Goal: Obtain resource: Obtain resource

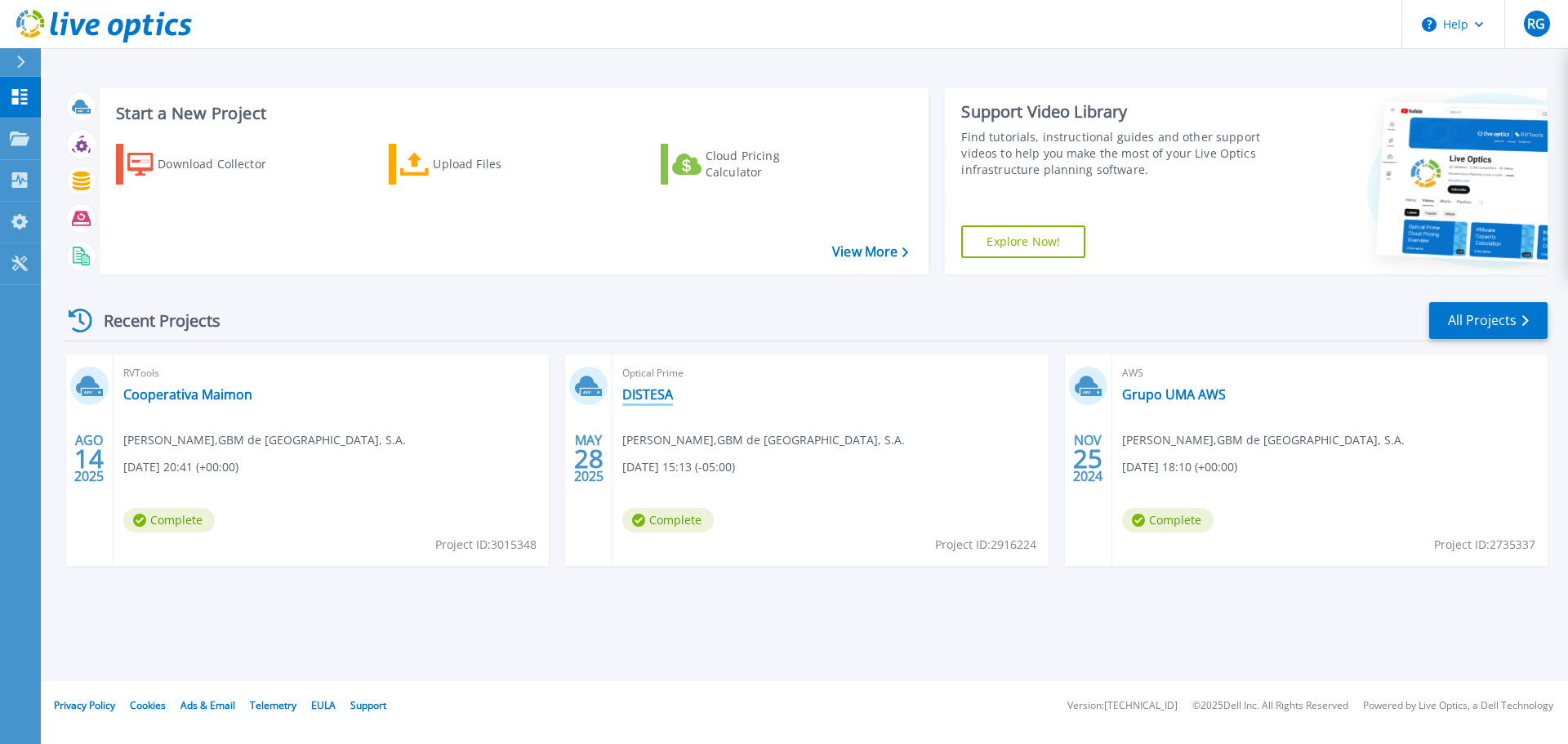
click at [653, 400] on link "DISTESA" at bounding box center [648, 394] width 51 height 16
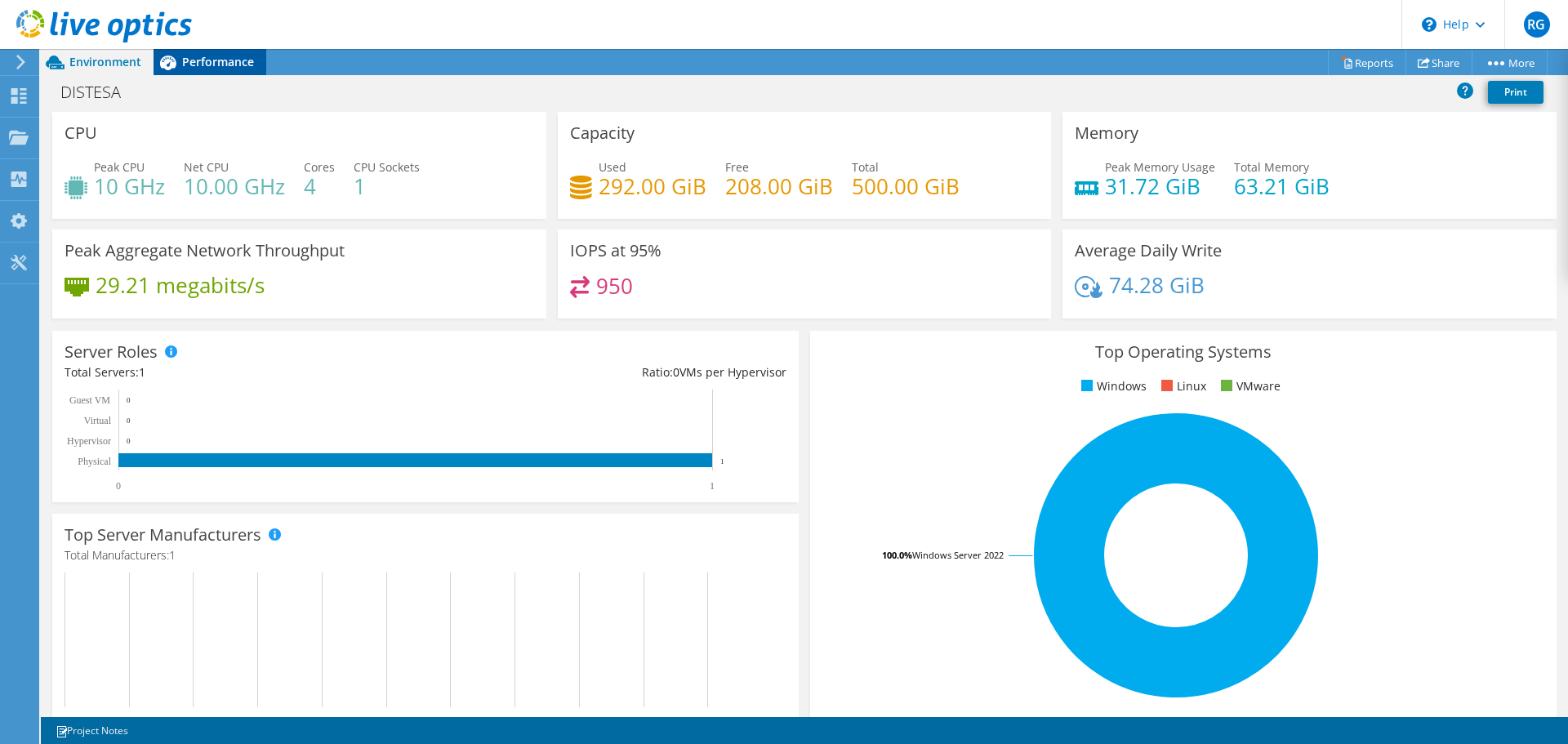
click at [221, 53] on div "Performance" at bounding box center [209, 62] width 113 height 26
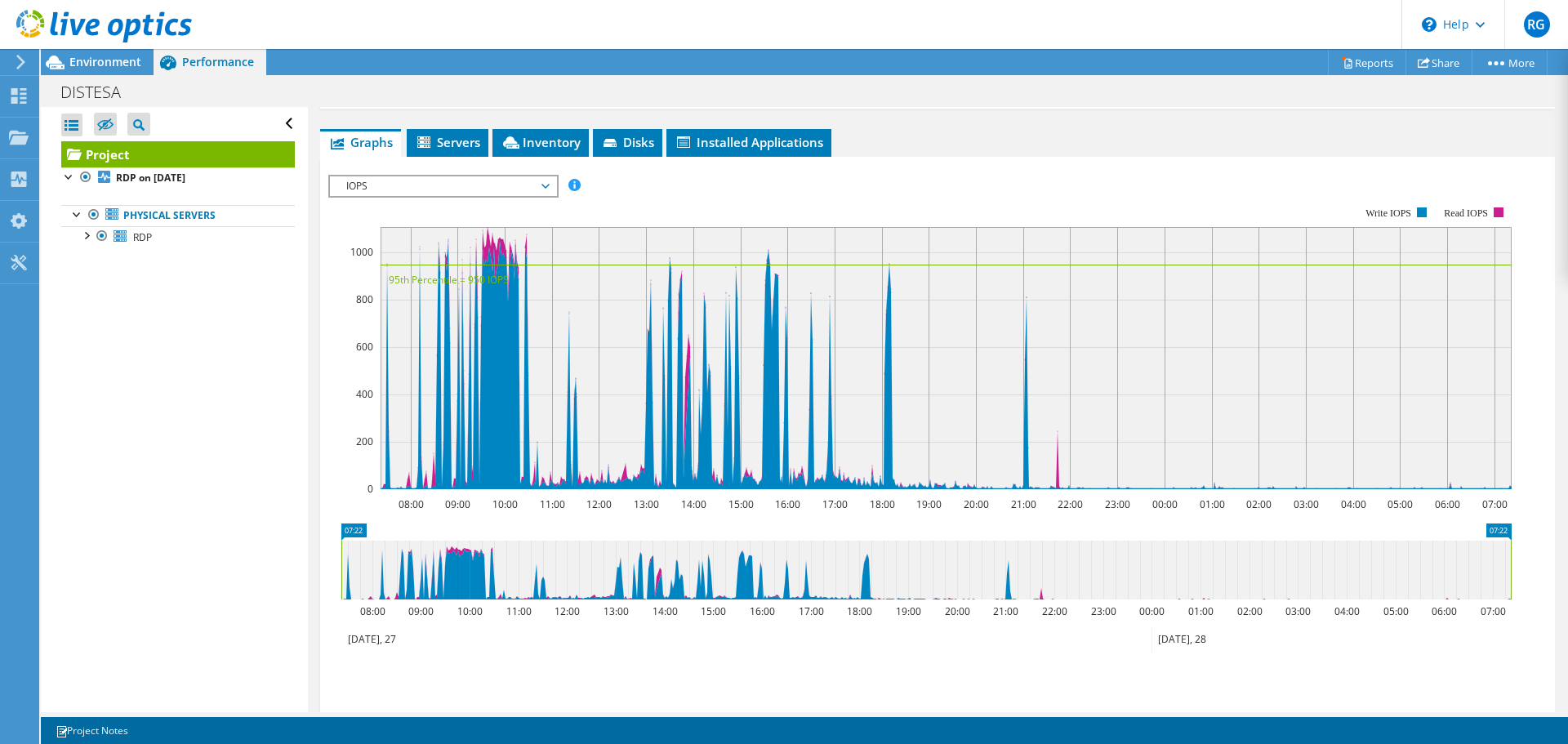
scroll to position [164, 0]
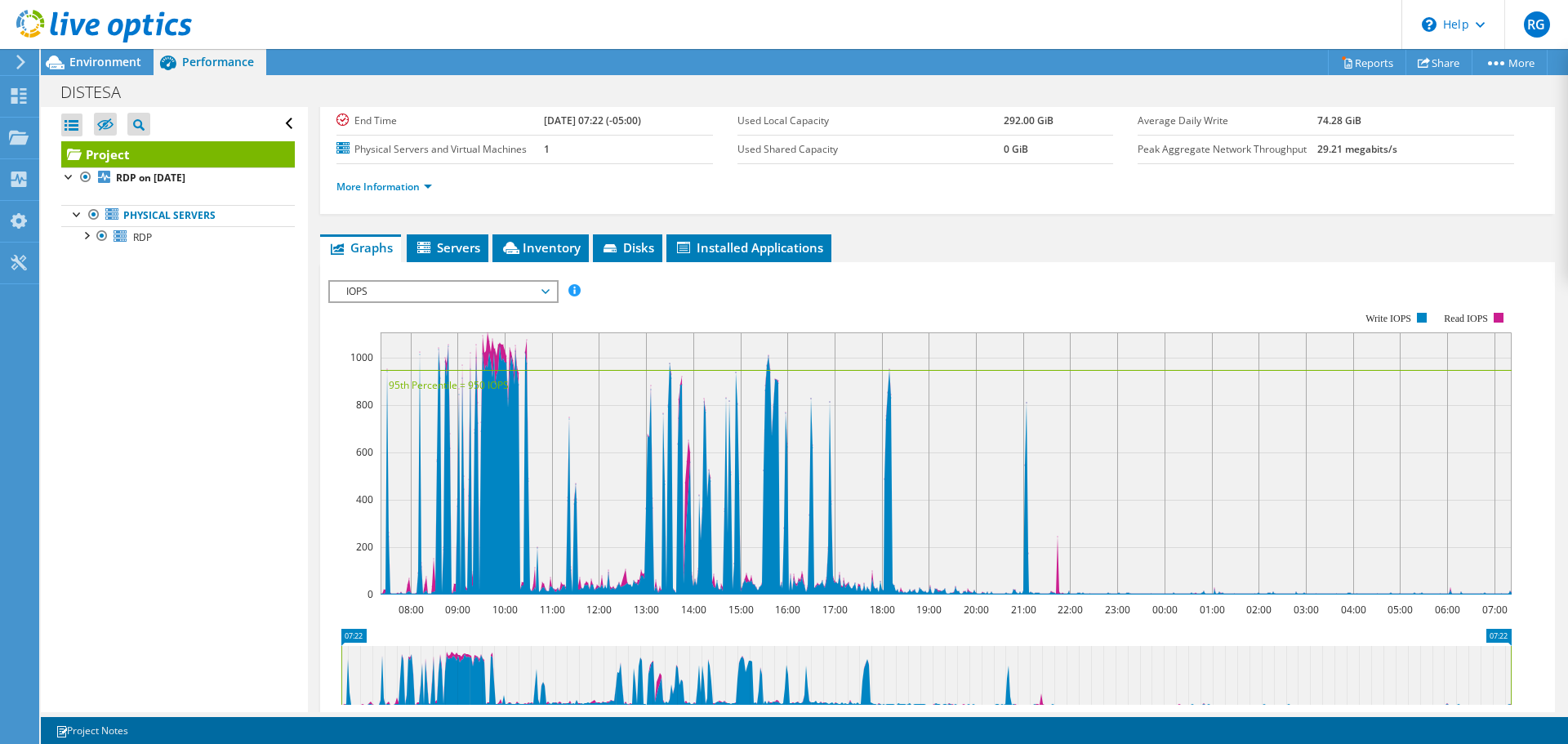
click at [538, 282] on span "IOPS" at bounding box center [443, 291] width 210 height 20
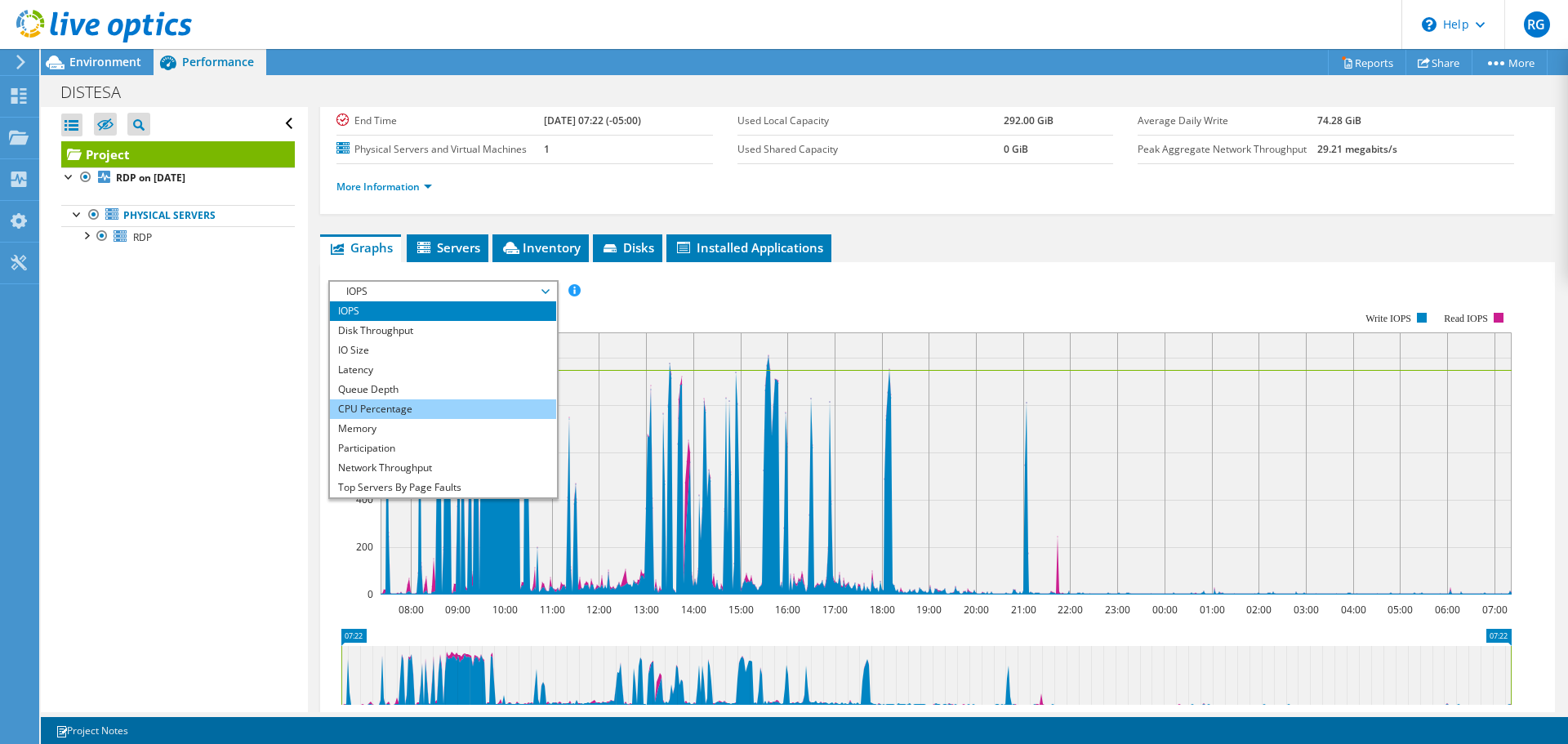
click at [466, 412] on li "CPU Percentage" at bounding box center [443, 409] width 226 height 20
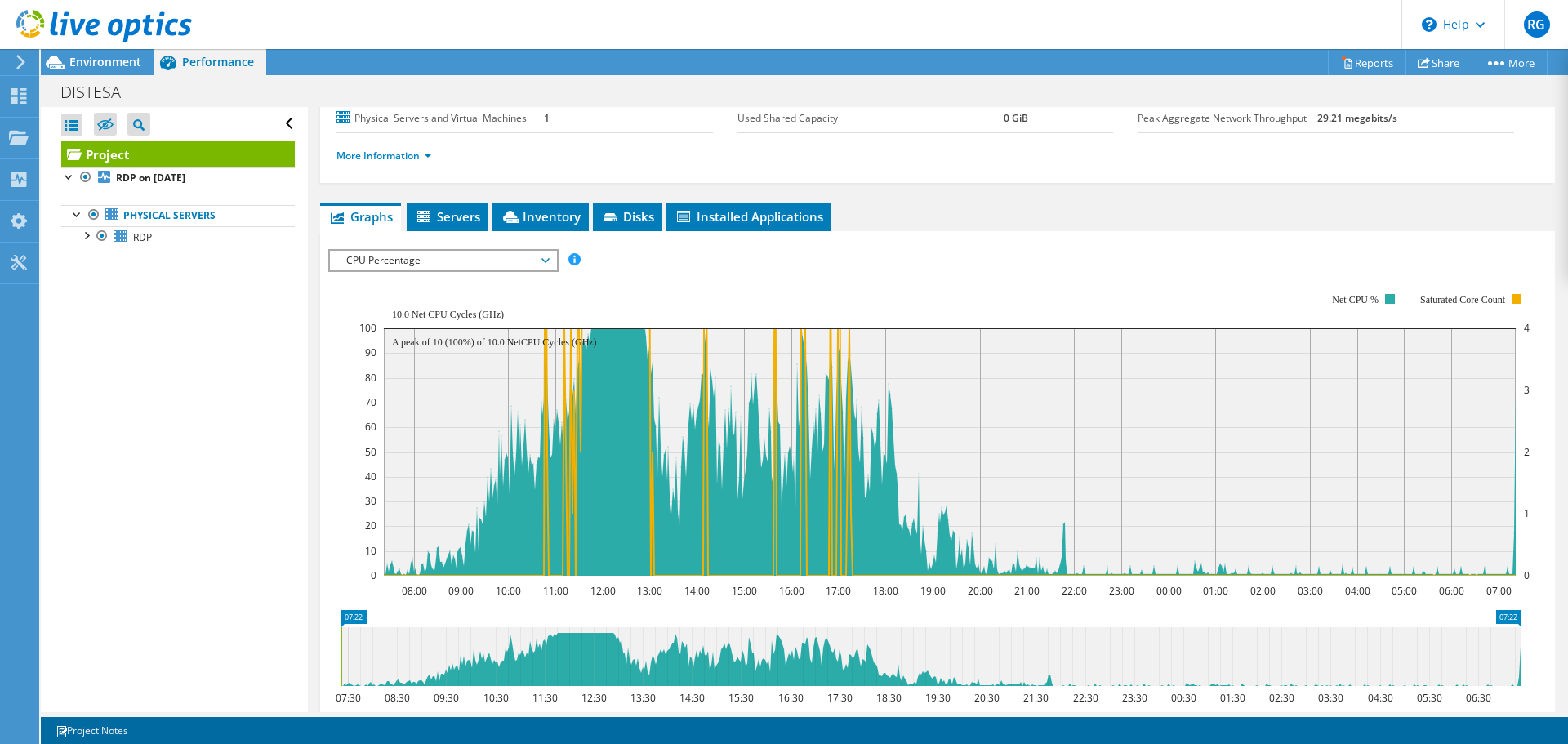
scroll to position [245, 0]
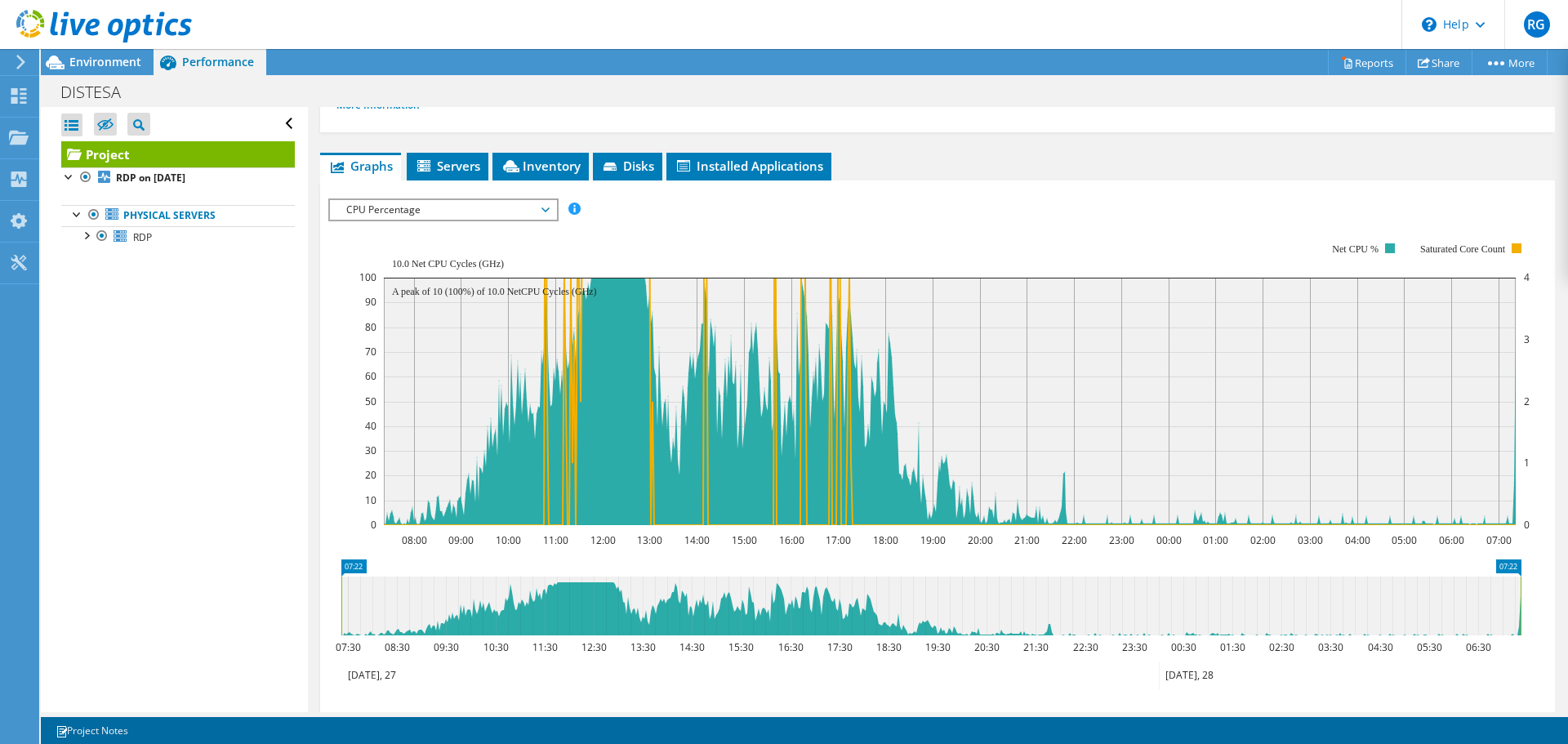
click at [507, 219] on span "CPU Percentage" at bounding box center [443, 209] width 210 height 20
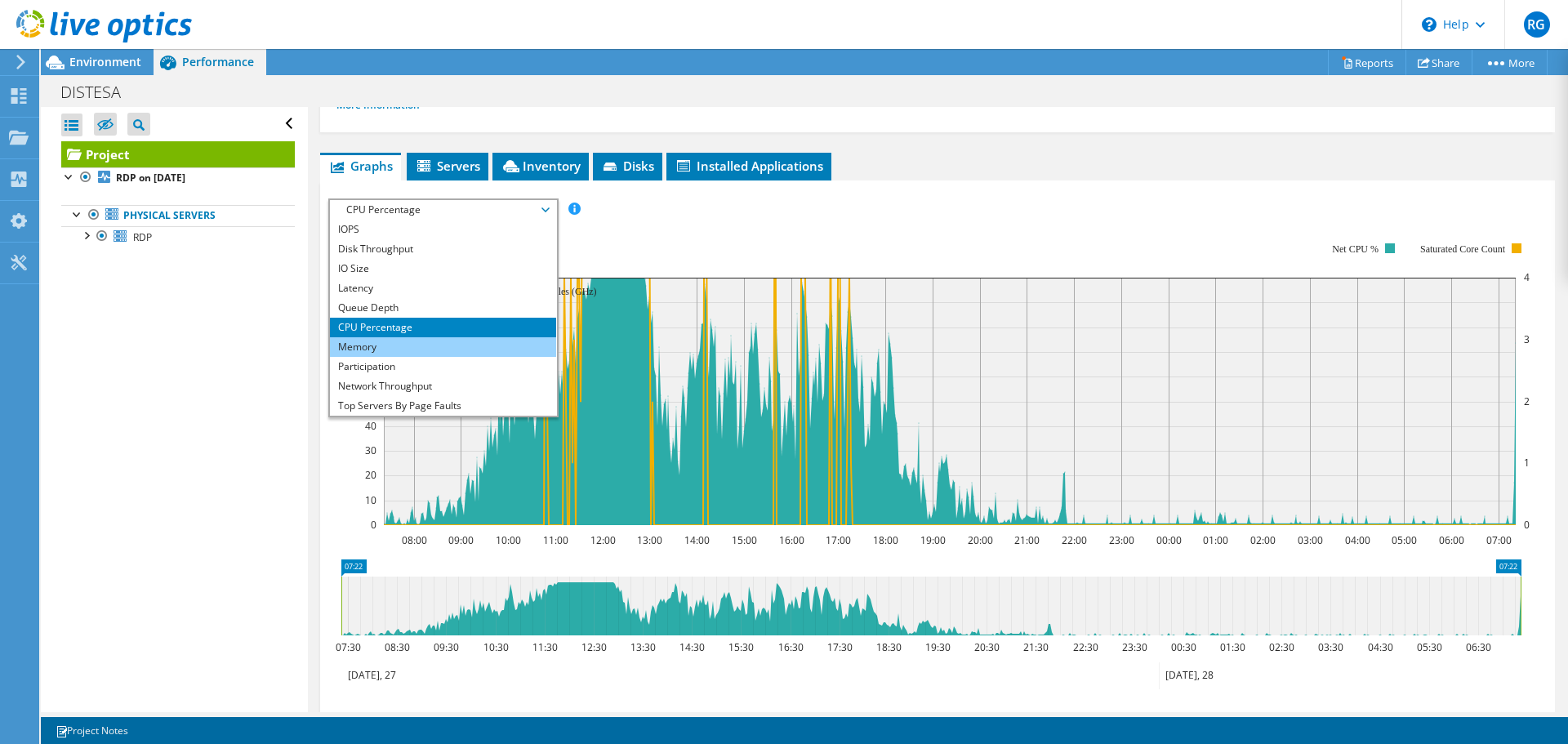
click at [449, 347] on li "Memory" at bounding box center [443, 347] width 226 height 20
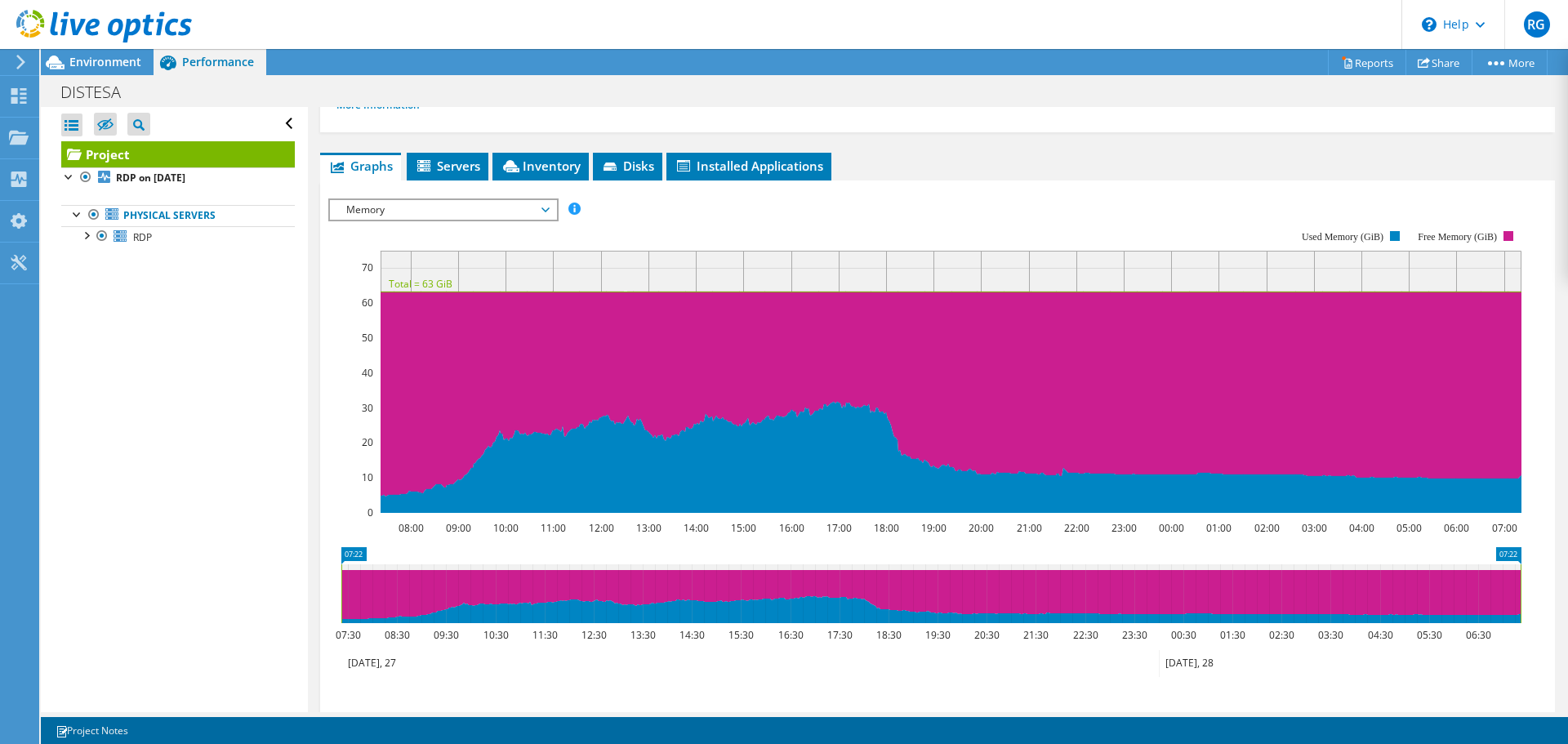
click at [265, 407] on div "Open All Close All Hide Excluded Nodes Project Tree Filter" at bounding box center [173, 409] width 266 height 605
click at [183, 346] on div "Open All Close All Hide Excluded Nodes Project Tree Filter" at bounding box center [173, 409] width 266 height 605
click at [127, 63] on span "Environment" at bounding box center [105, 62] width 71 height 16
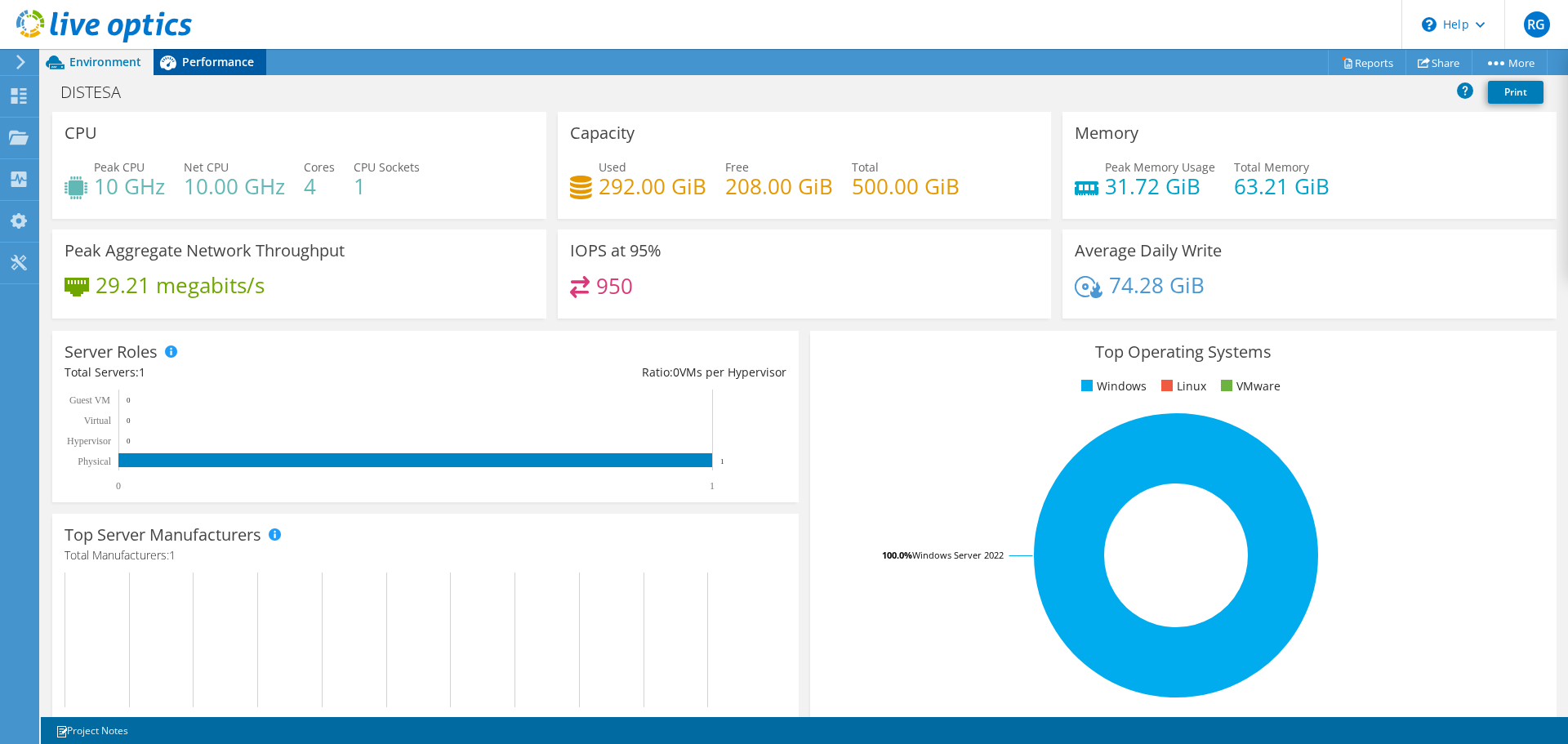
click at [166, 59] on icon at bounding box center [168, 62] width 16 height 15
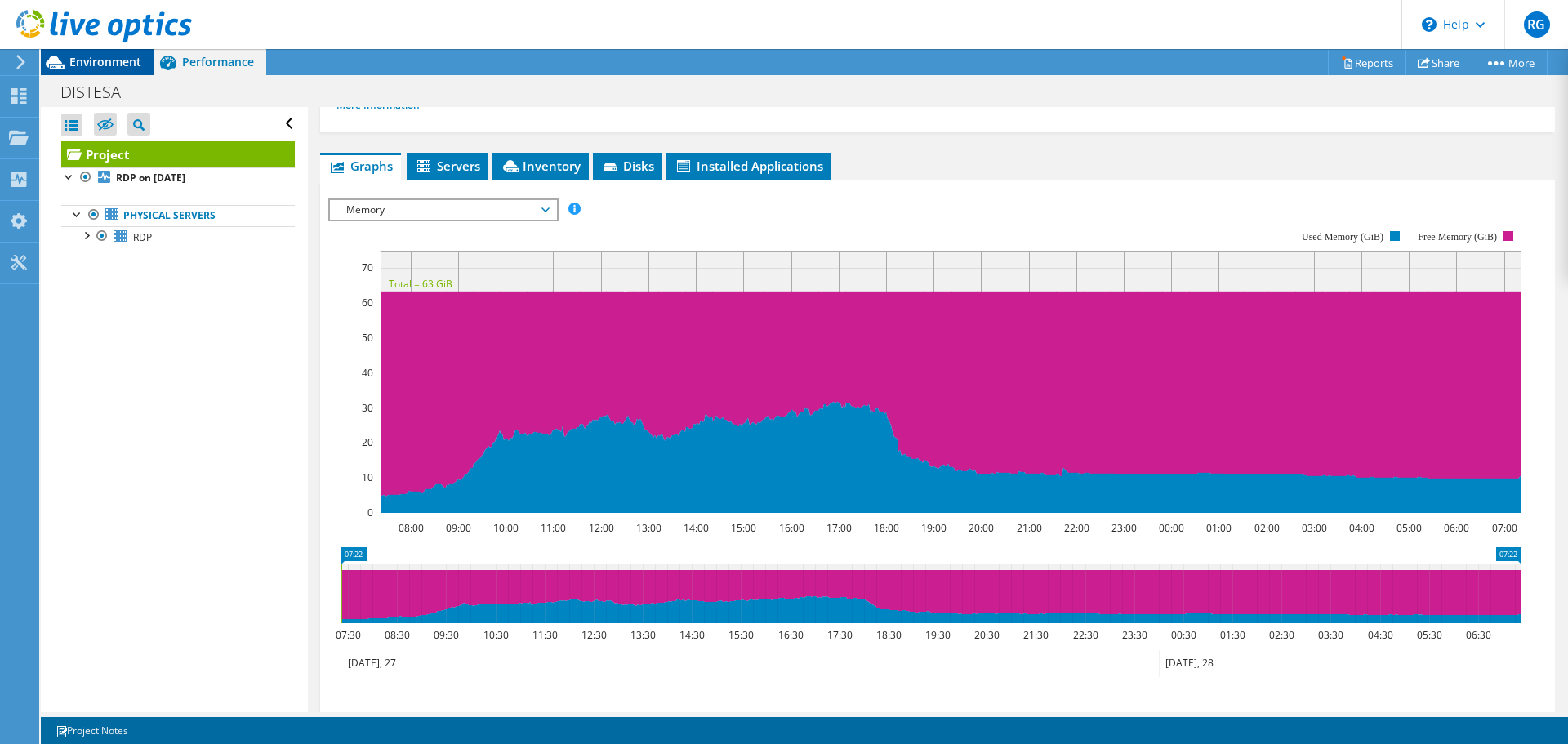
click at [119, 62] on span "Environment" at bounding box center [105, 62] width 71 height 16
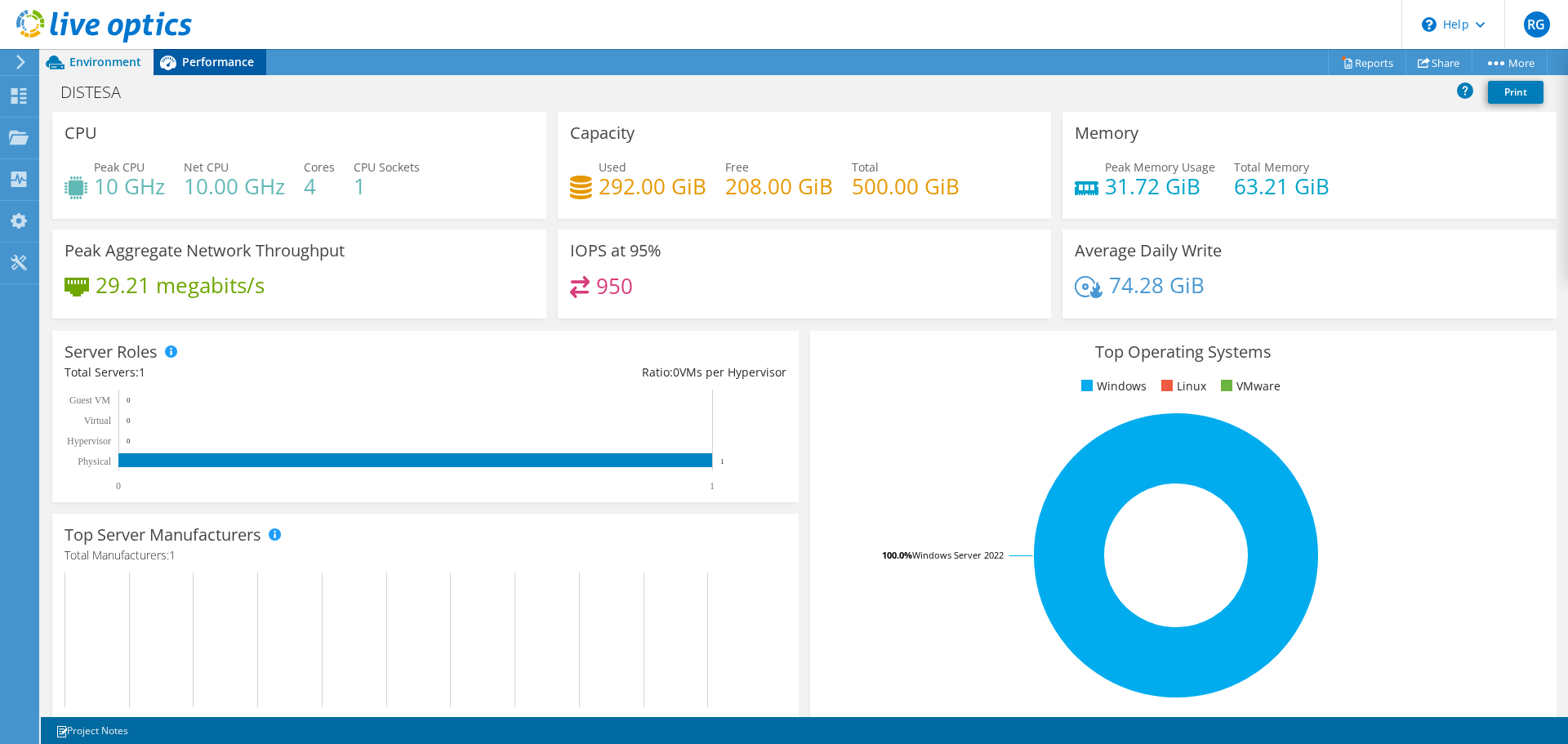
click at [173, 63] on icon at bounding box center [168, 62] width 16 height 15
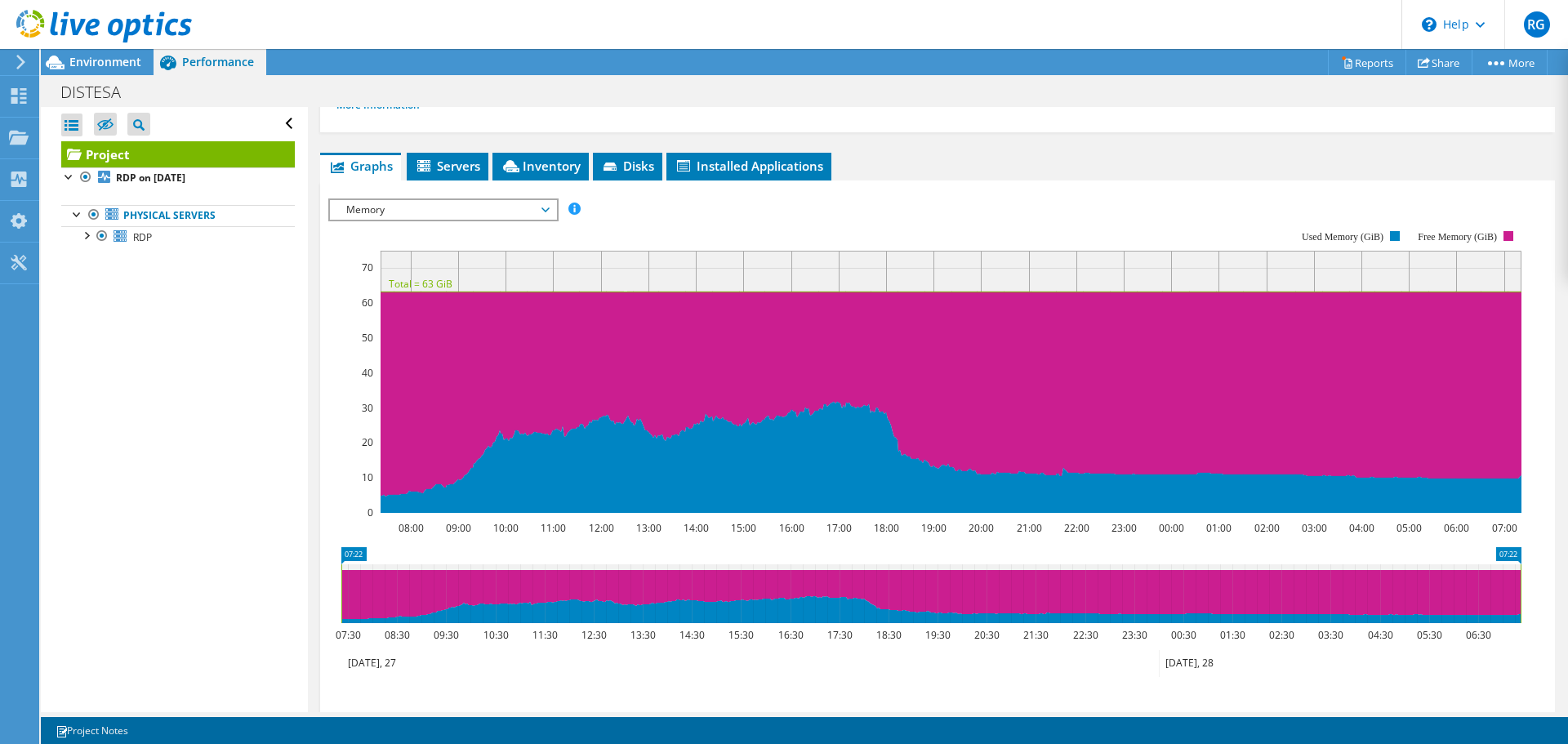
click at [90, 49] on div at bounding box center [96, 28] width 192 height 55
click at [10, 59] on div at bounding box center [17, 62] width 18 height 15
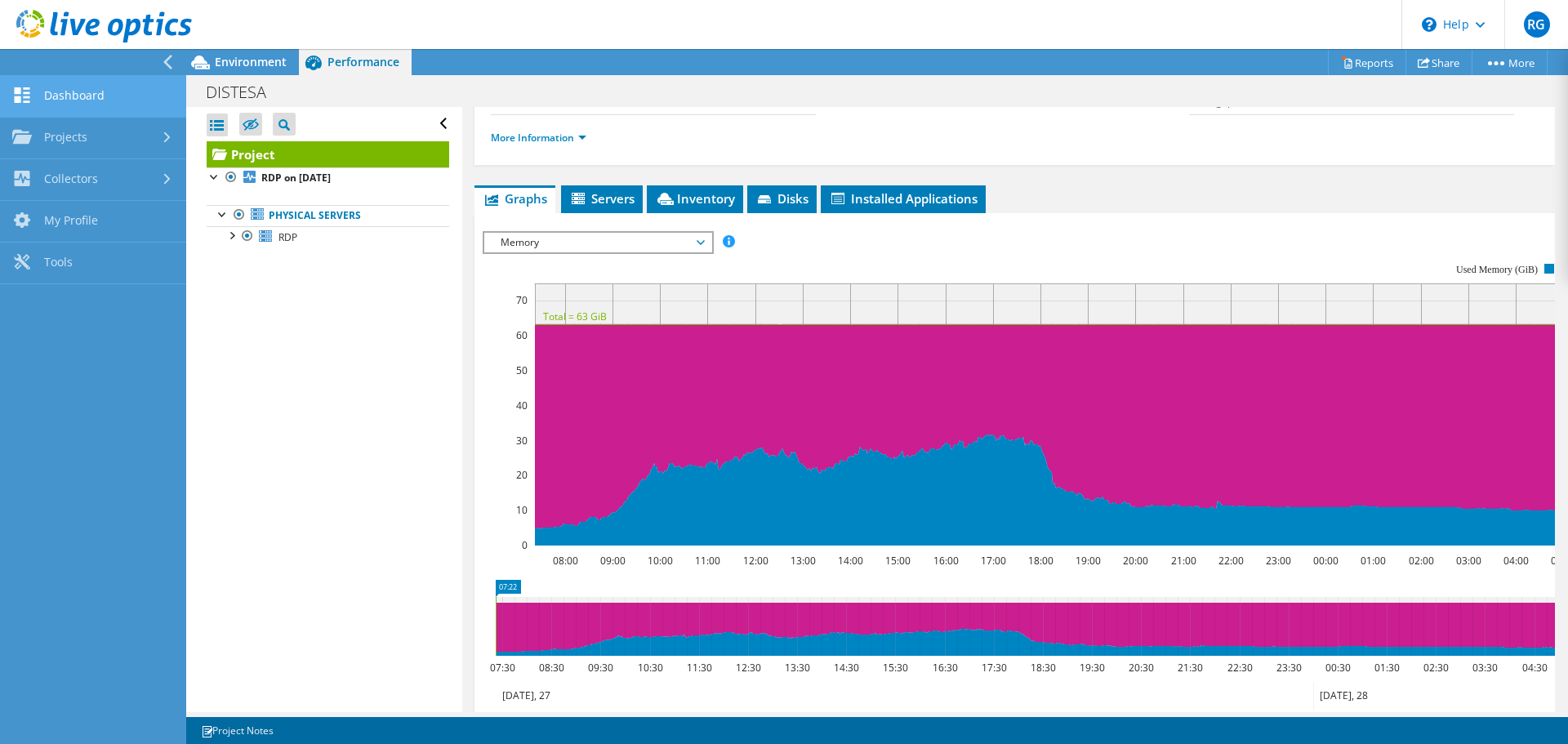
click at [87, 80] on link "Dashboard" at bounding box center [93, 96] width 186 height 41
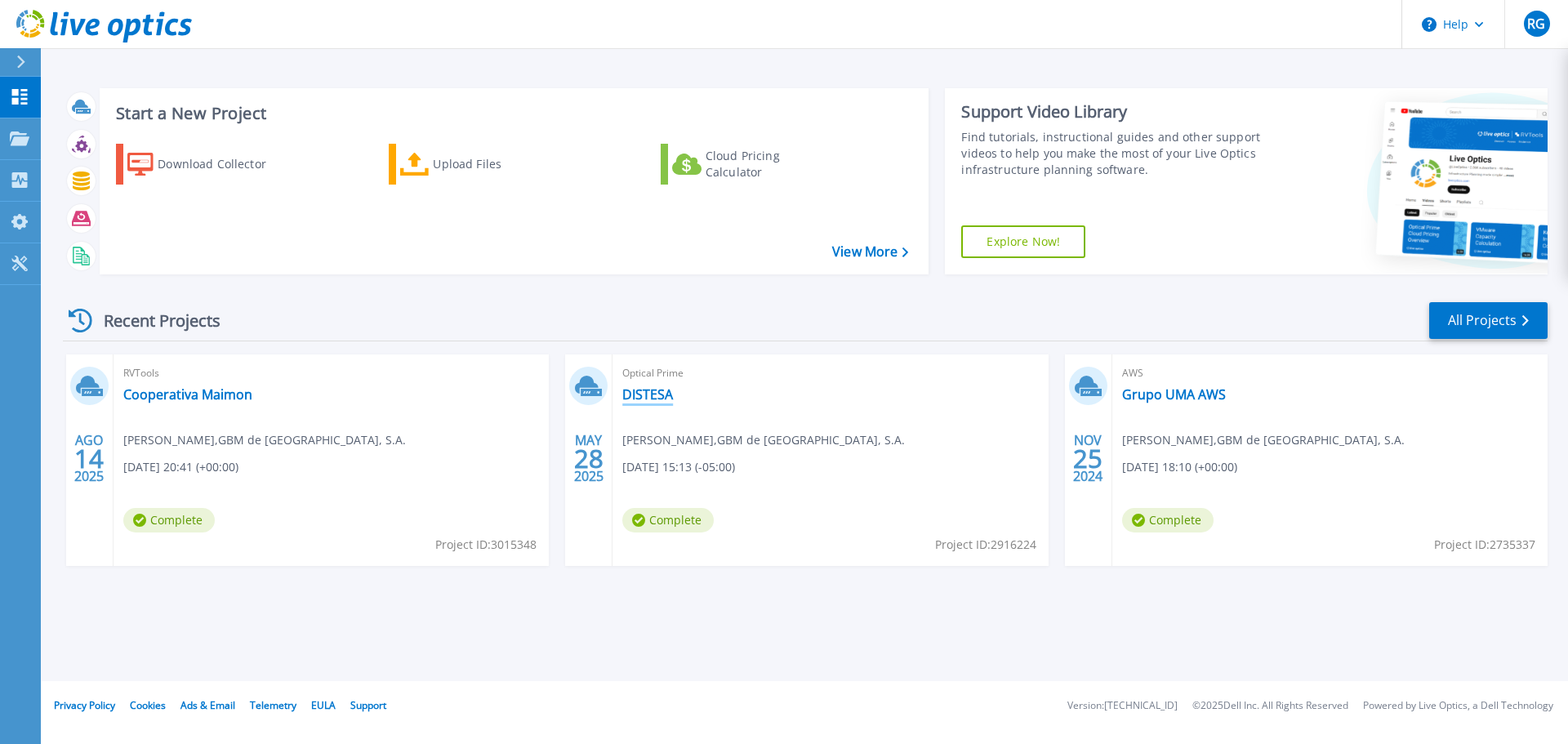
click at [671, 402] on link "DISTESA" at bounding box center [648, 394] width 51 height 16
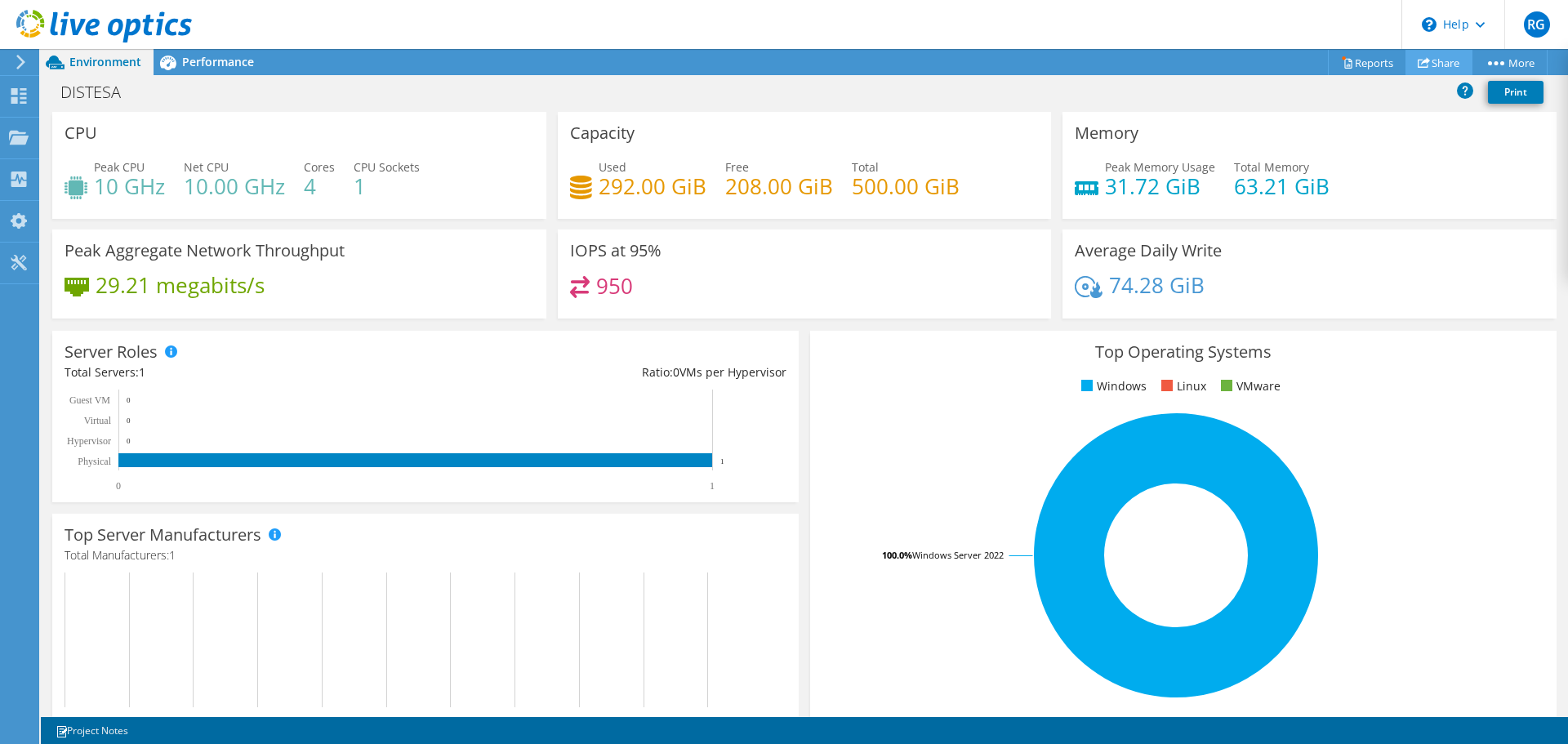
click at [1427, 59] on link "Share" at bounding box center [1439, 62] width 67 height 25
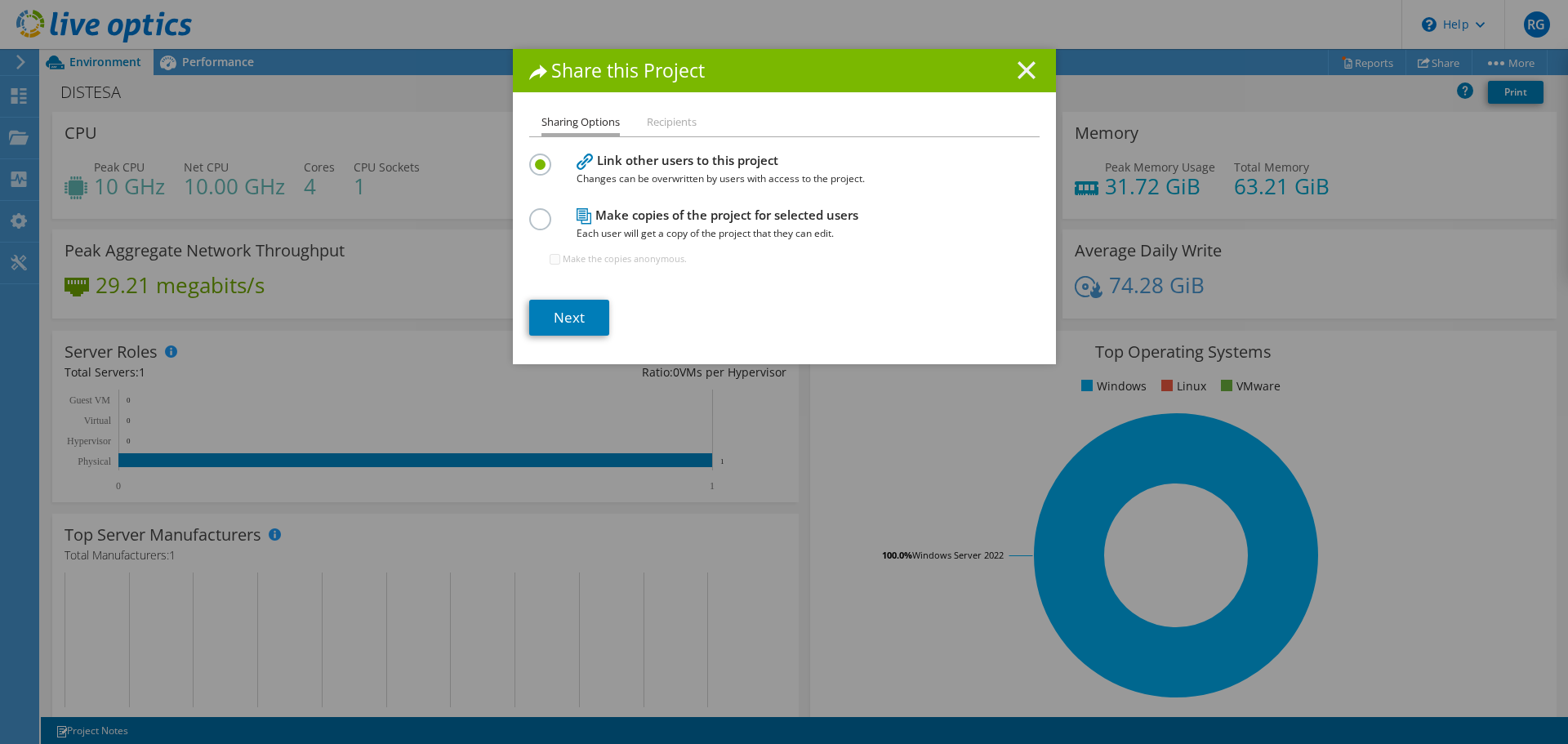
click at [1023, 74] on line at bounding box center [1026, 70] width 16 height 16
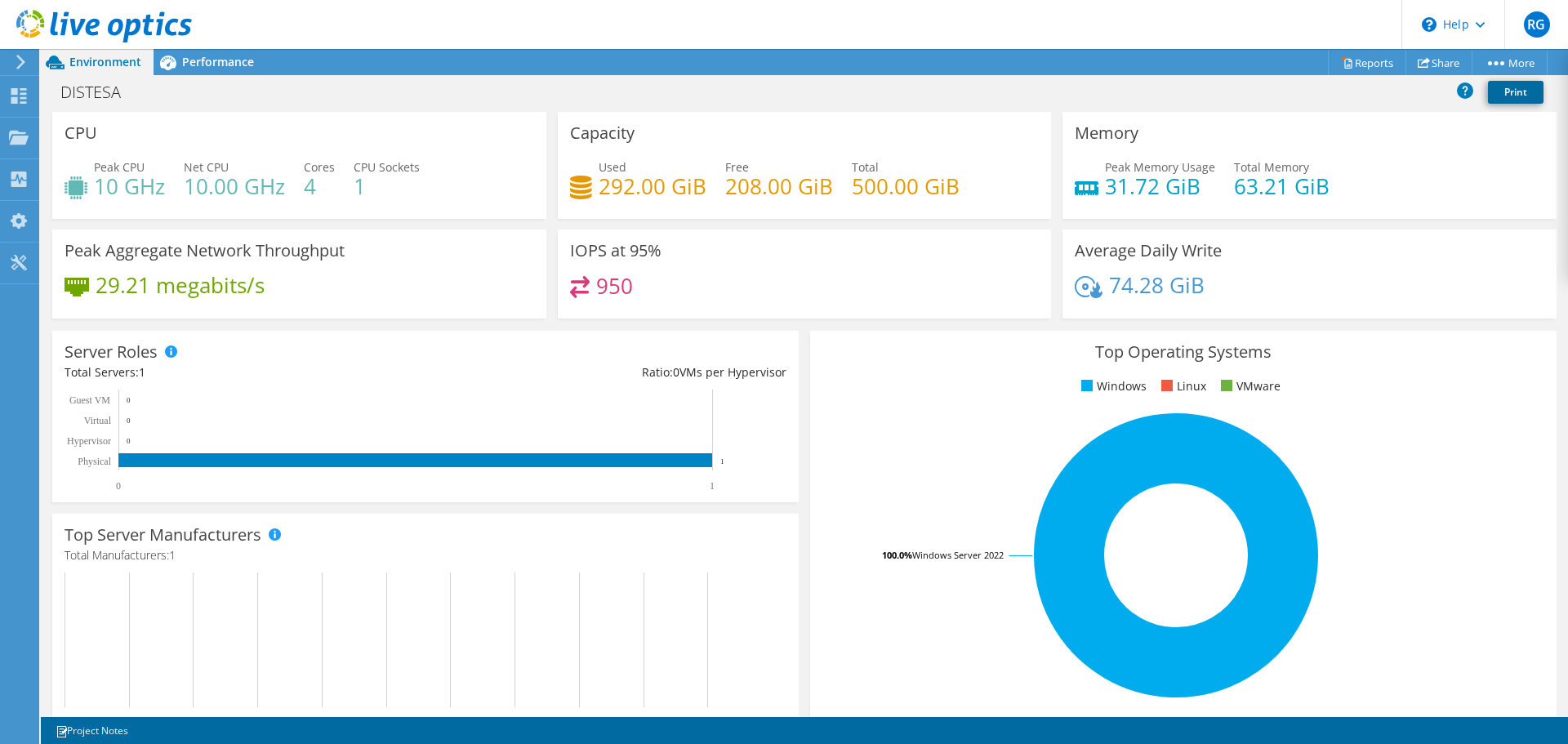
click at [1508, 92] on link "Print" at bounding box center [1515, 92] width 55 height 23
click at [219, 65] on span "Performance" at bounding box center [217, 62] width 71 height 16
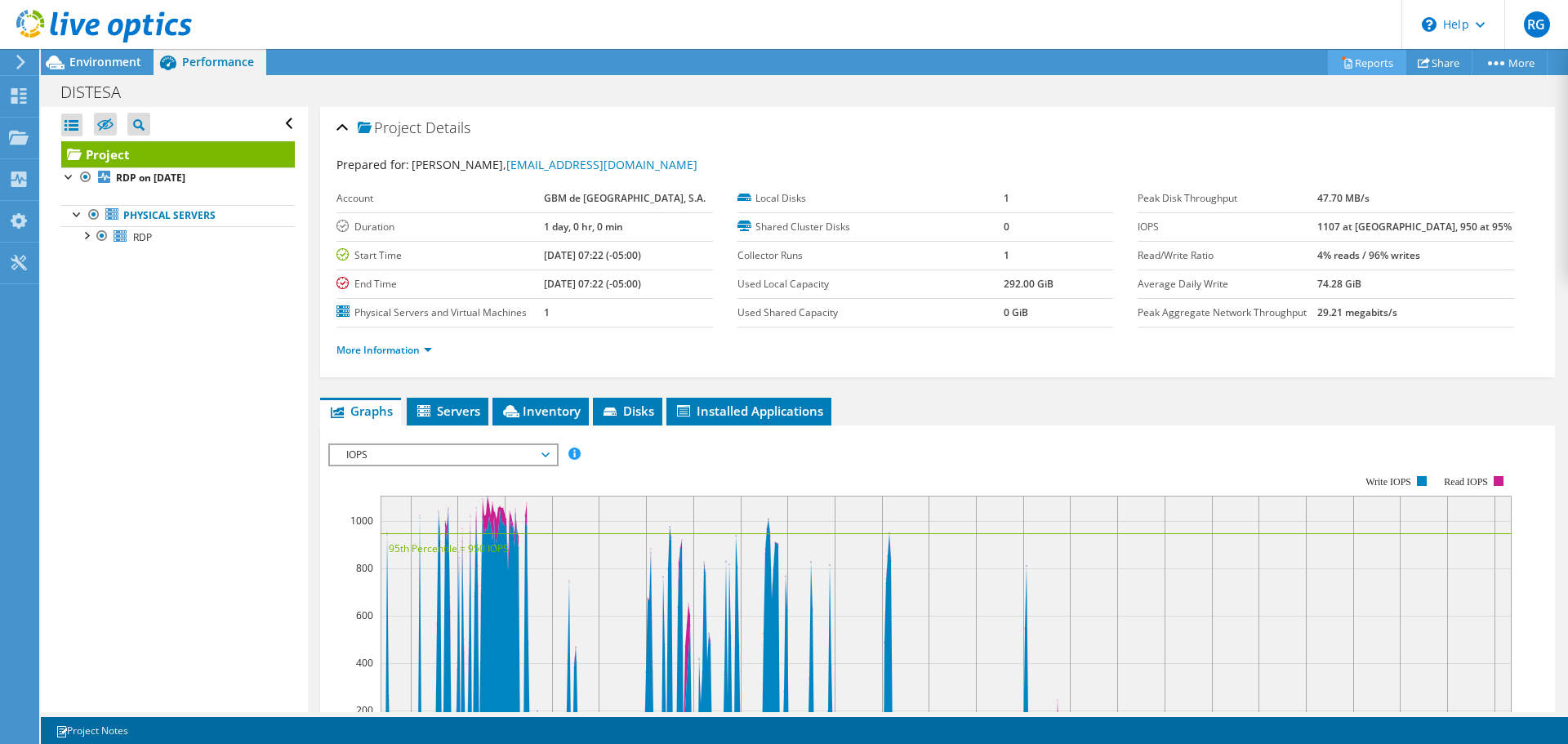
click at [1371, 65] on link "Reports" at bounding box center [1367, 62] width 78 height 25
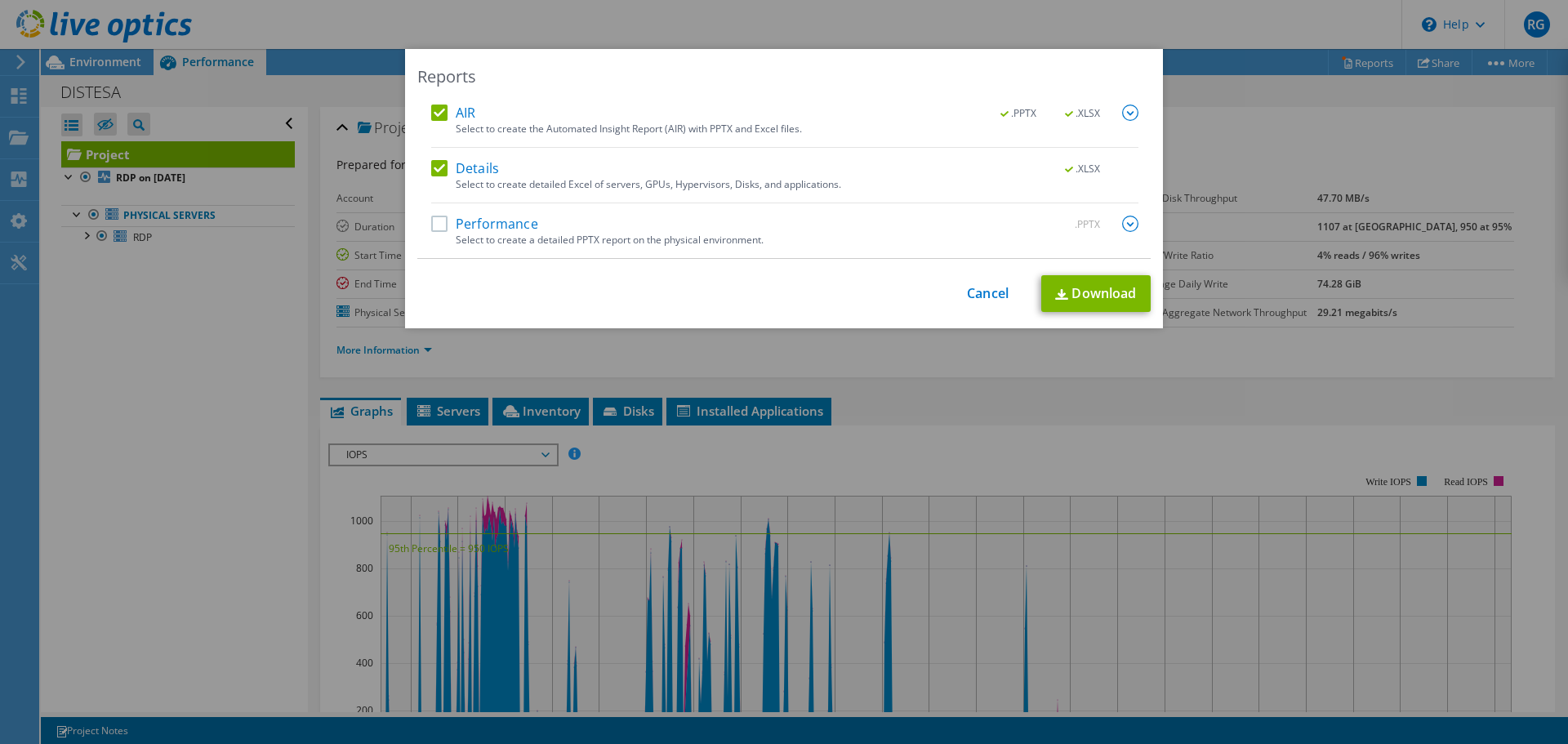
click at [501, 226] on label "Performance" at bounding box center [485, 223] width 107 height 16
click at [0, 0] on input "Performance" at bounding box center [0, 0] width 0 height 0
click at [1091, 282] on link "Download" at bounding box center [1095, 294] width 109 height 37
click at [1186, 40] on div "Reports AIR .PPTX .XLSX Select to create the Automated Insight Report (AIR) wit…" at bounding box center [784, 372] width 1568 height 744
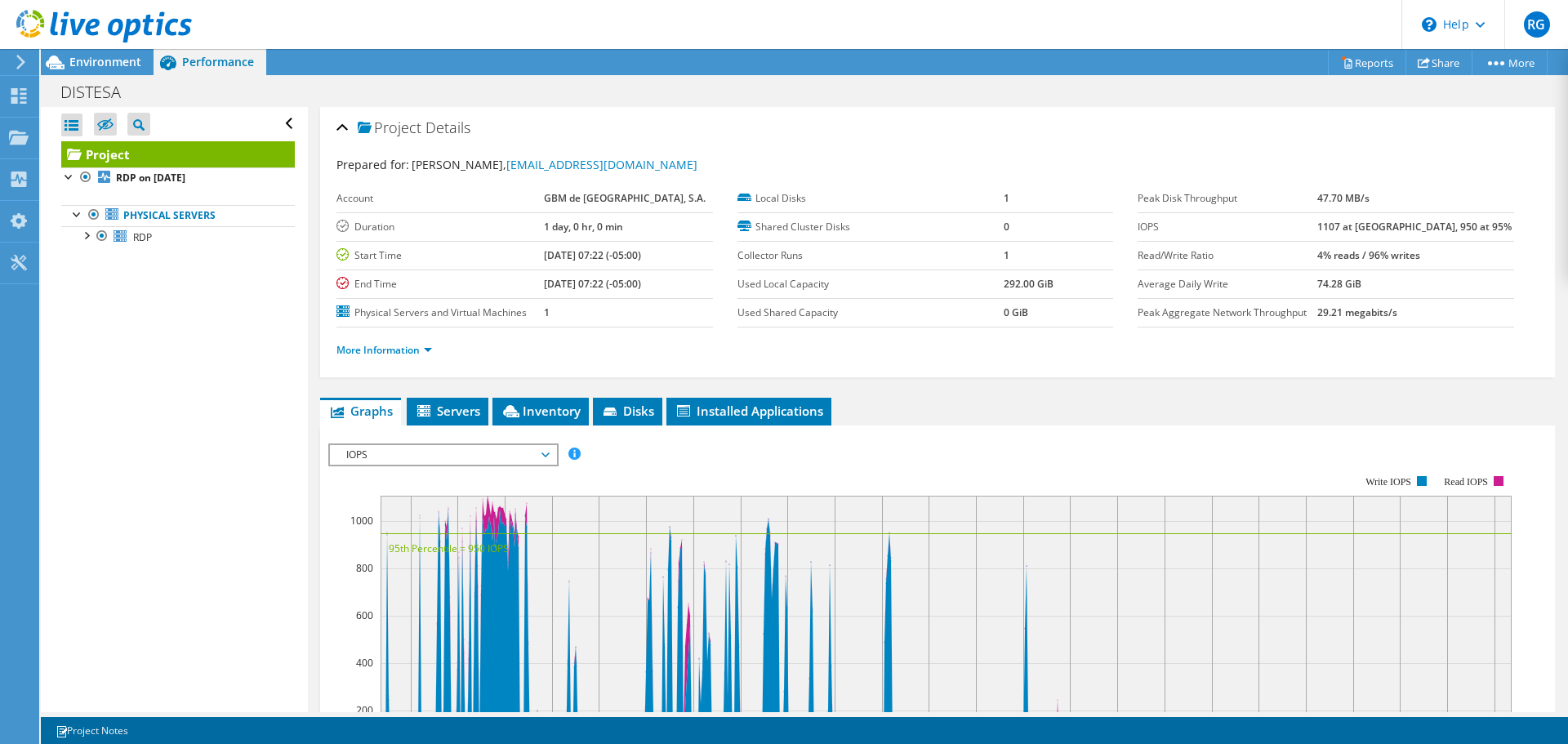
click at [25, 60] on icon at bounding box center [21, 62] width 12 height 15
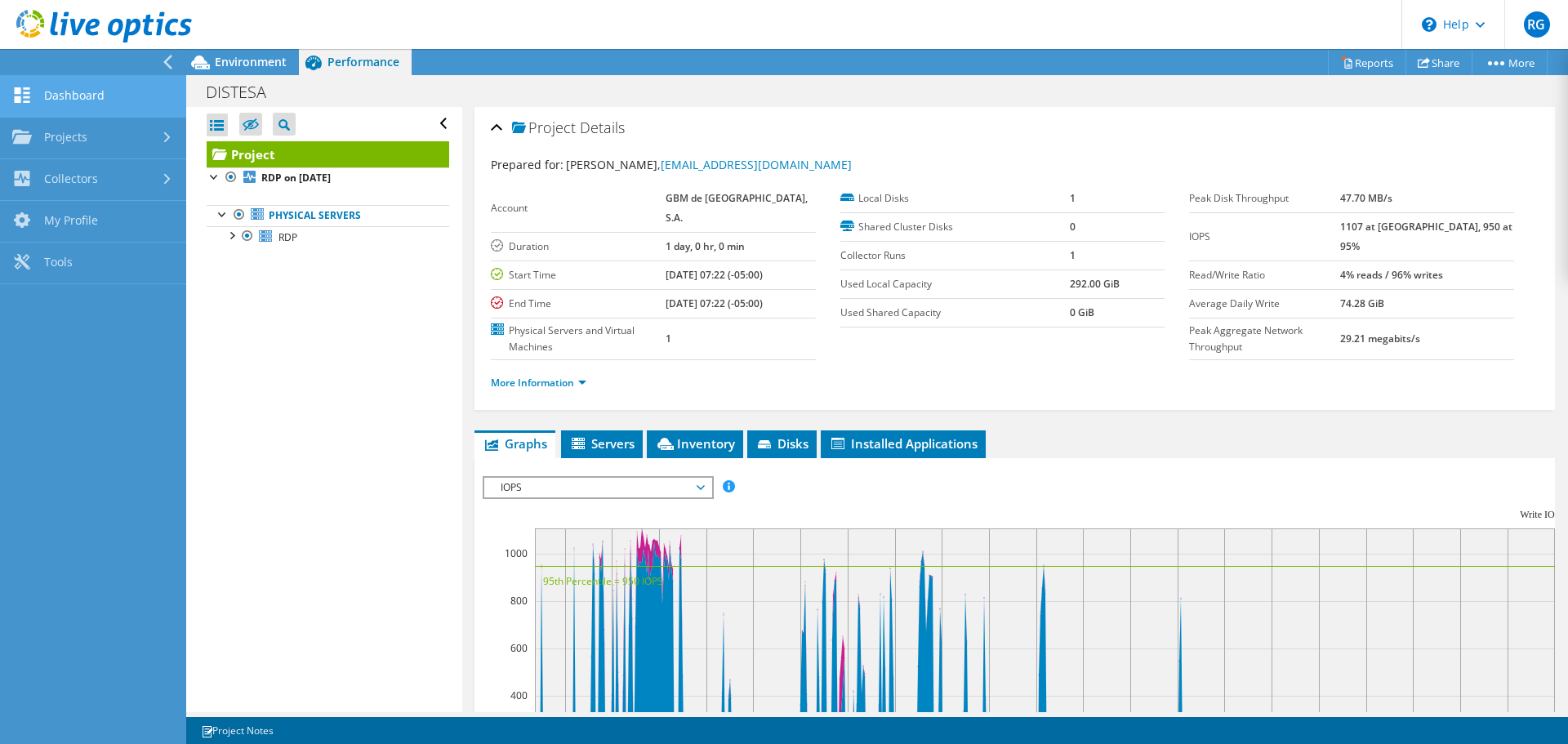
click at [58, 101] on link "Dashboard" at bounding box center [93, 96] width 186 height 41
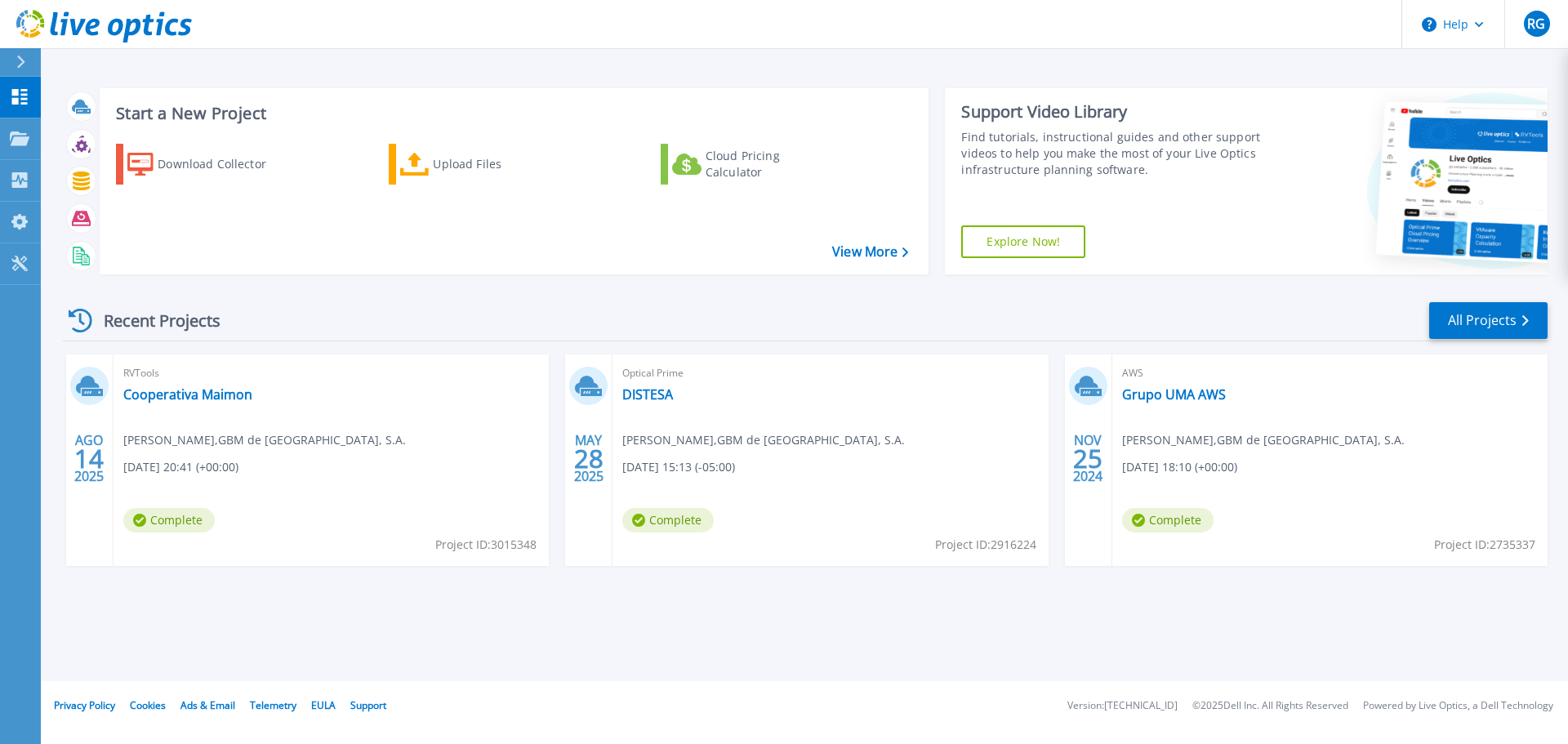
click at [483, 302] on div "Recent Projects All Projects" at bounding box center [805, 320] width 1484 height 40
click at [637, 399] on link "DISTESA" at bounding box center [648, 394] width 51 height 16
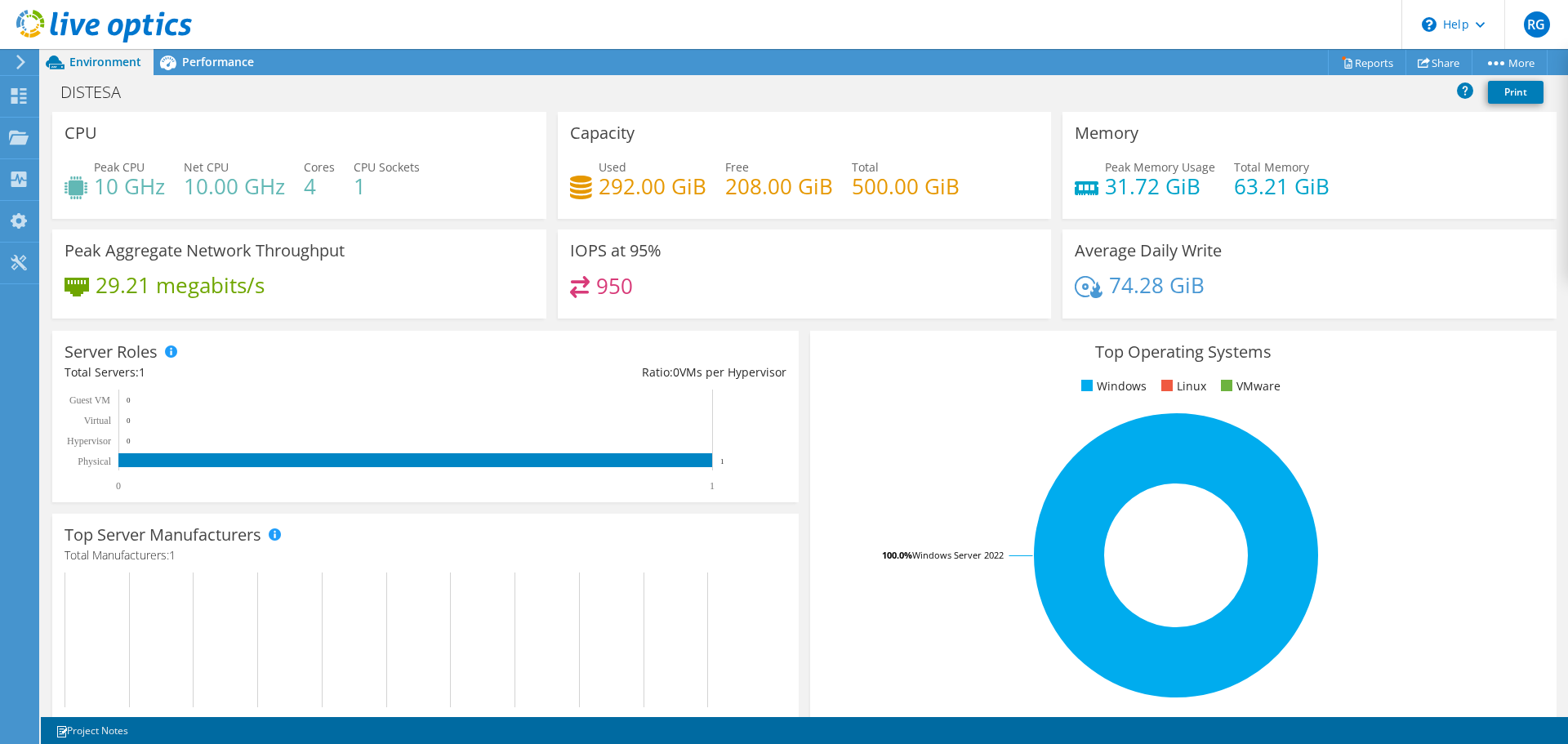
scroll to position [402, 0]
click at [209, 55] on span "Performance" at bounding box center [217, 62] width 71 height 16
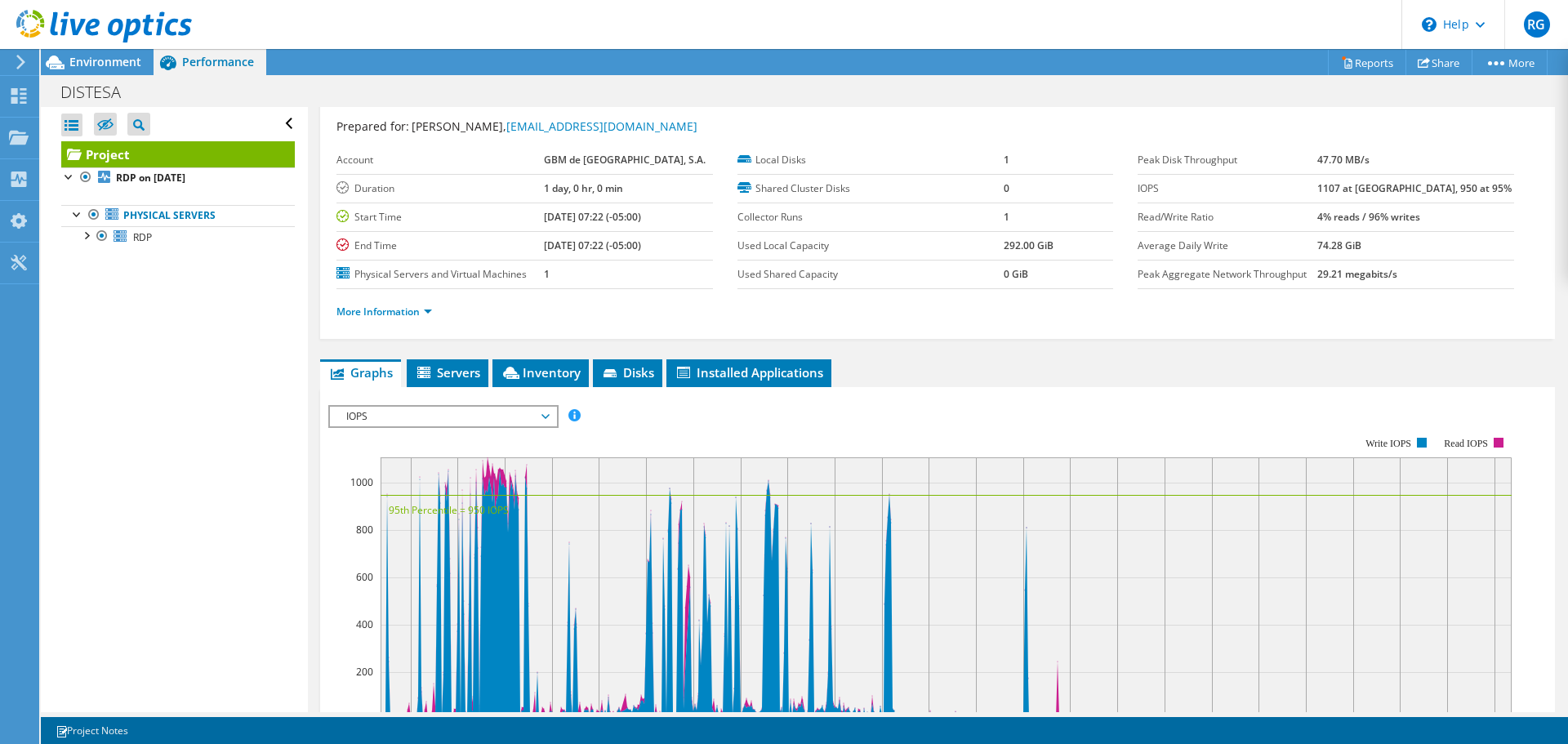
scroll to position [0, 0]
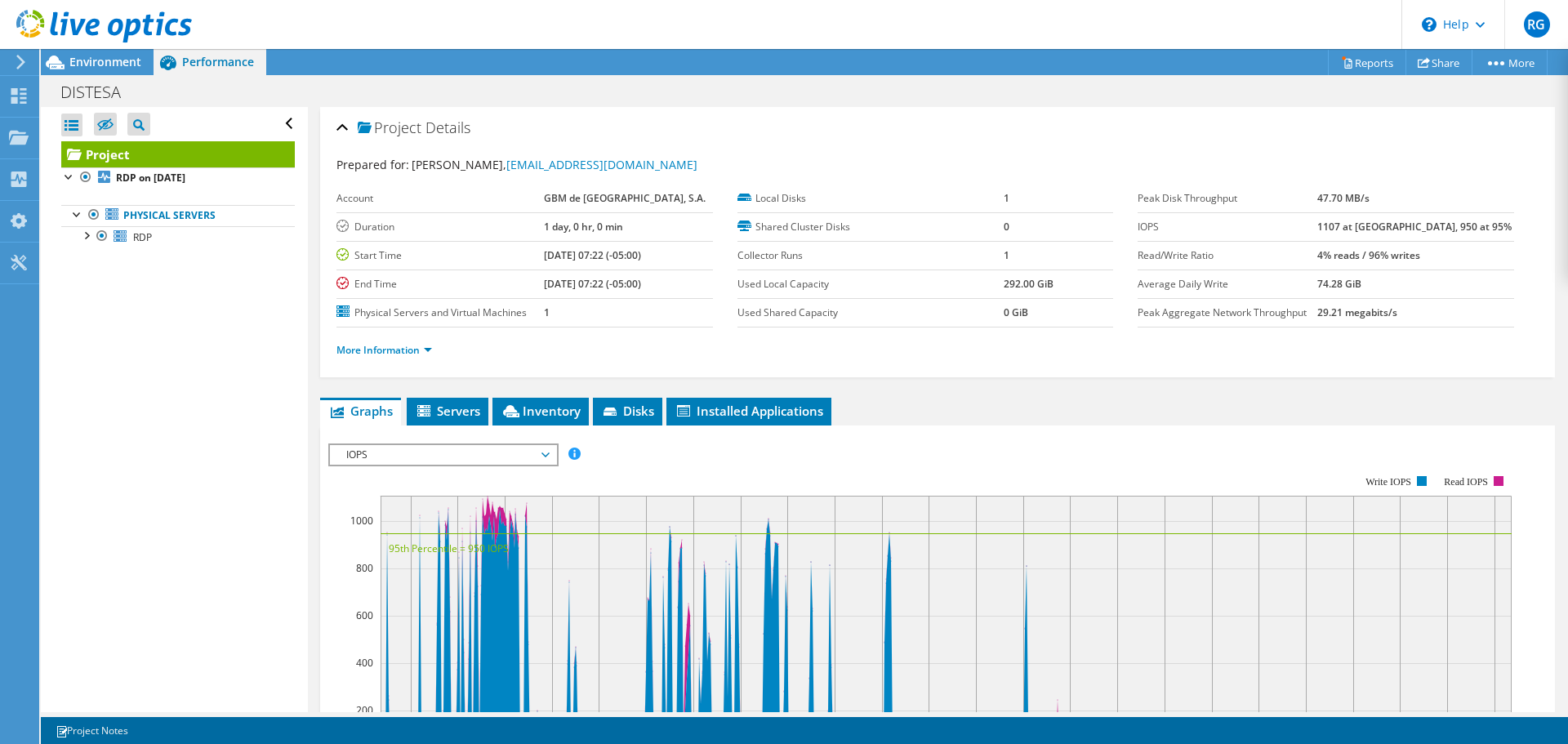
click at [482, 453] on span "IOPS" at bounding box center [443, 455] width 210 height 20
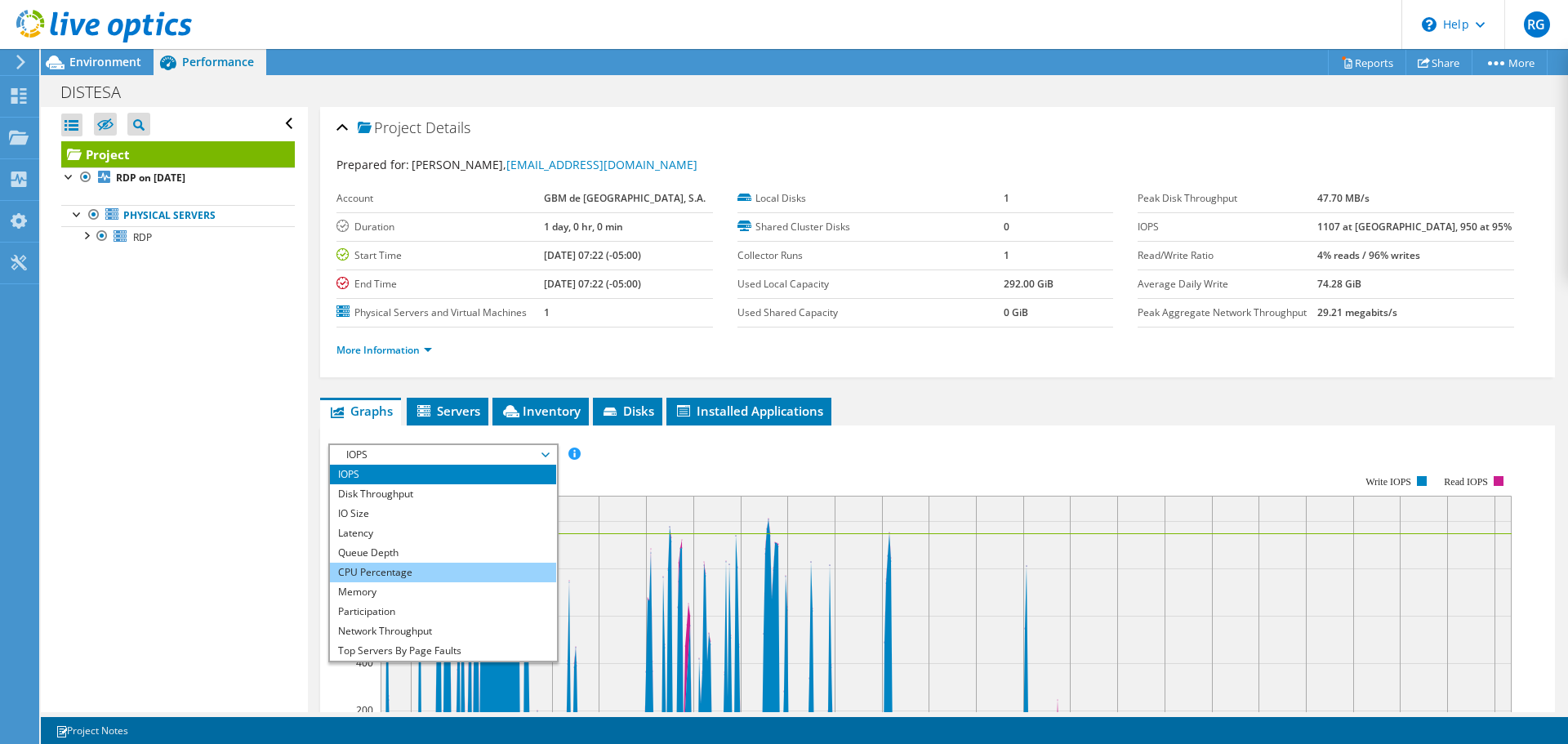
click at [464, 569] on li "CPU Percentage" at bounding box center [443, 572] width 226 height 20
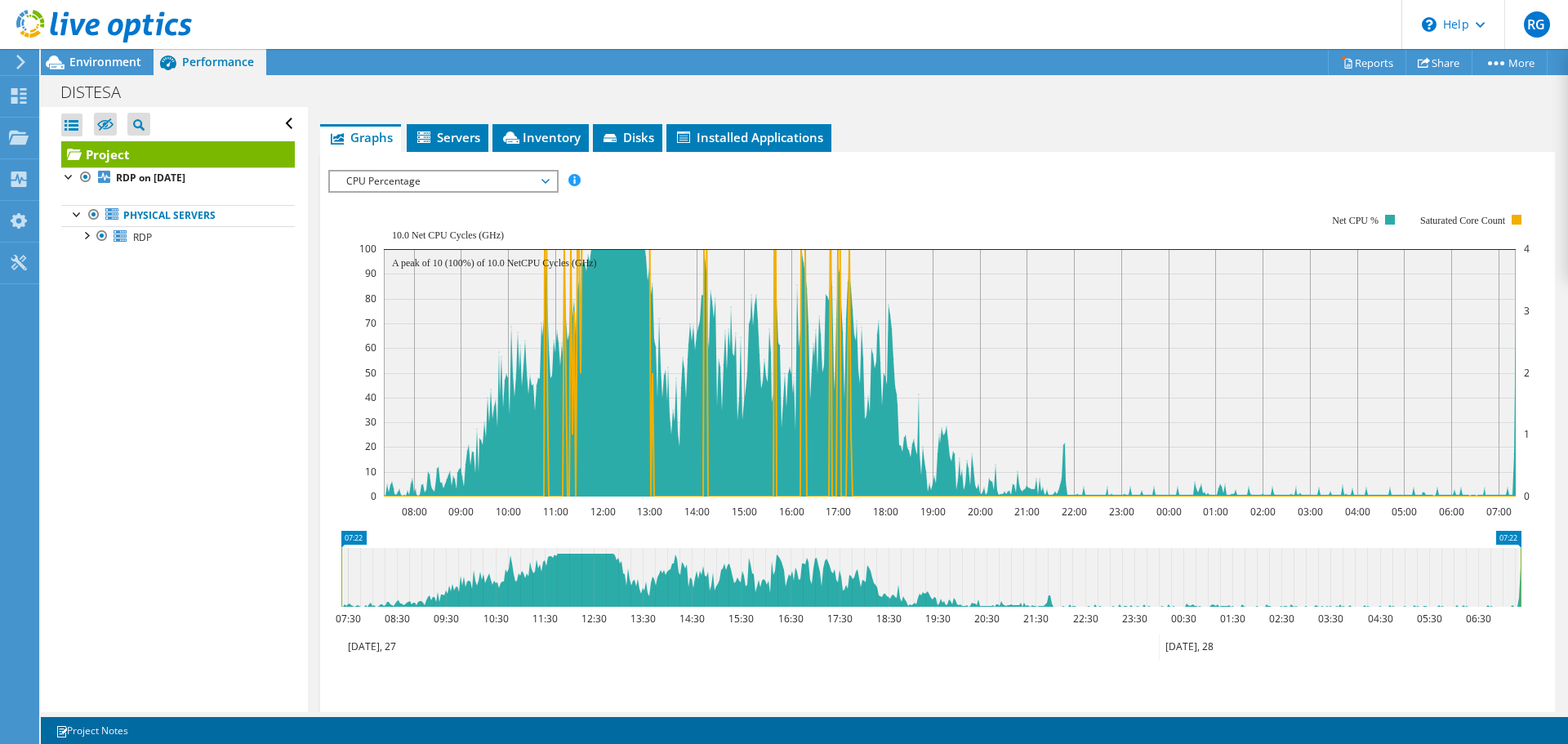
scroll to position [245, 0]
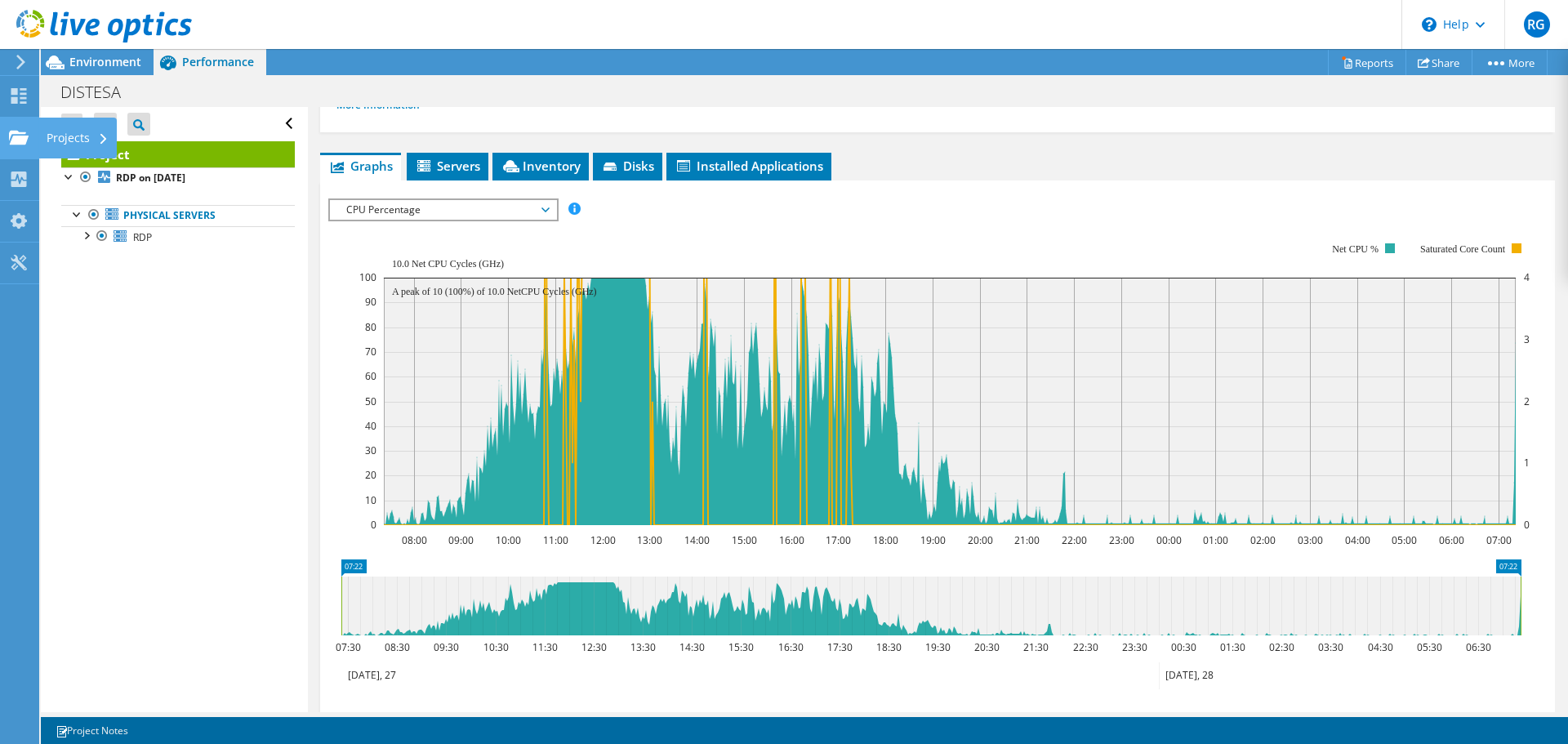
click at [22, 131] on icon at bounding box center [18, 138] width 20 height 16
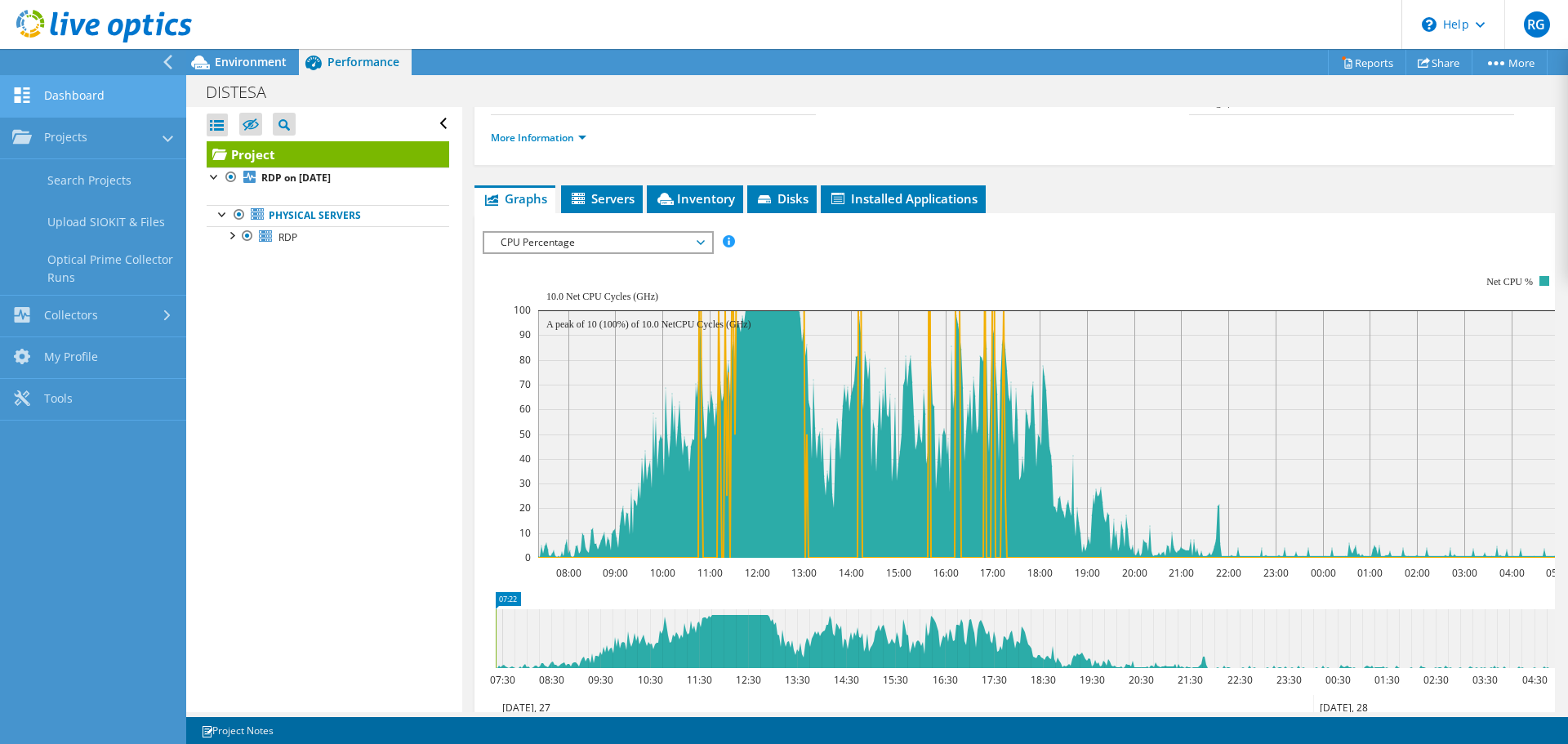
click at [87, 81] on link "Dashboard" at bounding box center [93, 96] width 186 height 41
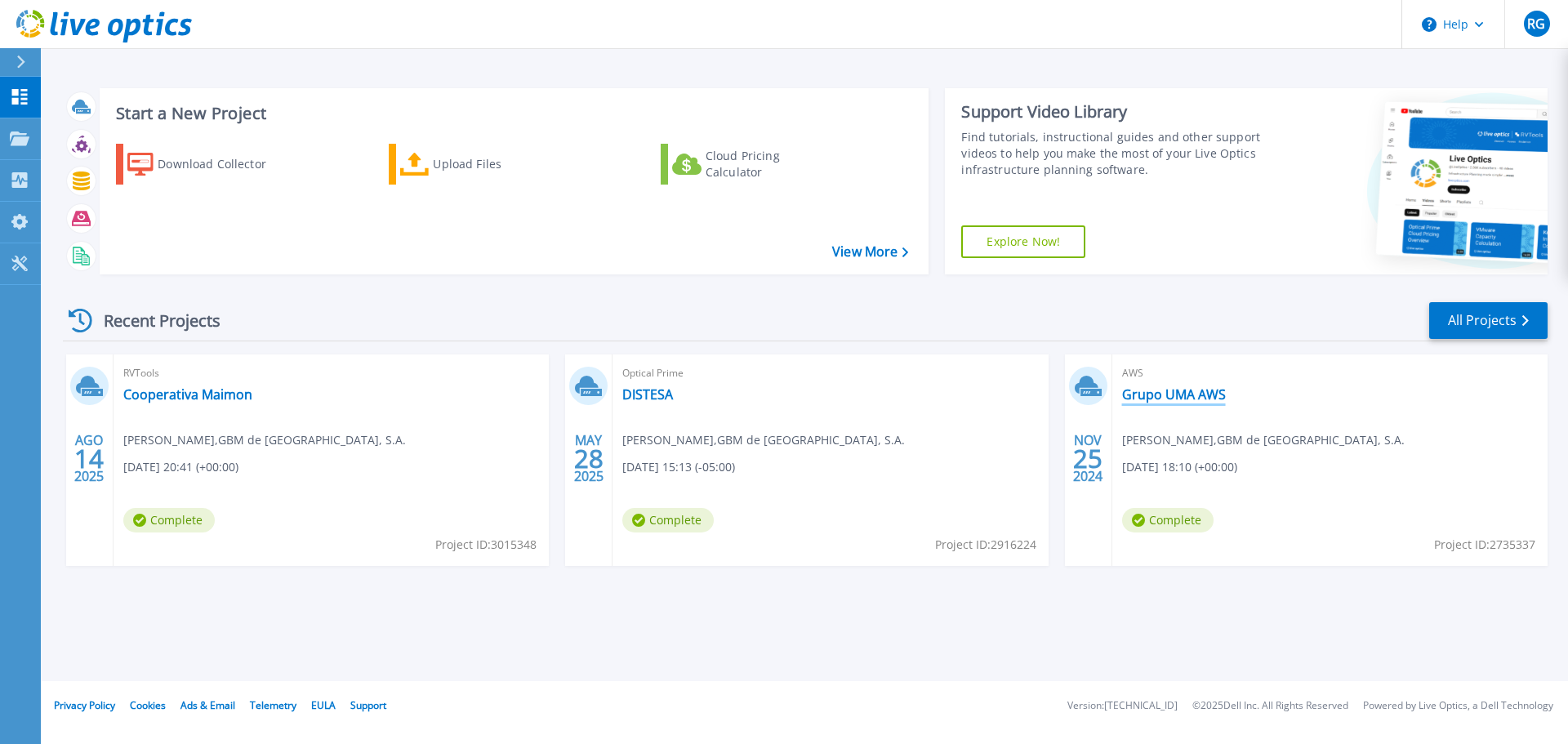
click at [1164, 402] on link "Grupo UMA AWS" at bounding box center [1174, 394] width 103 height 16
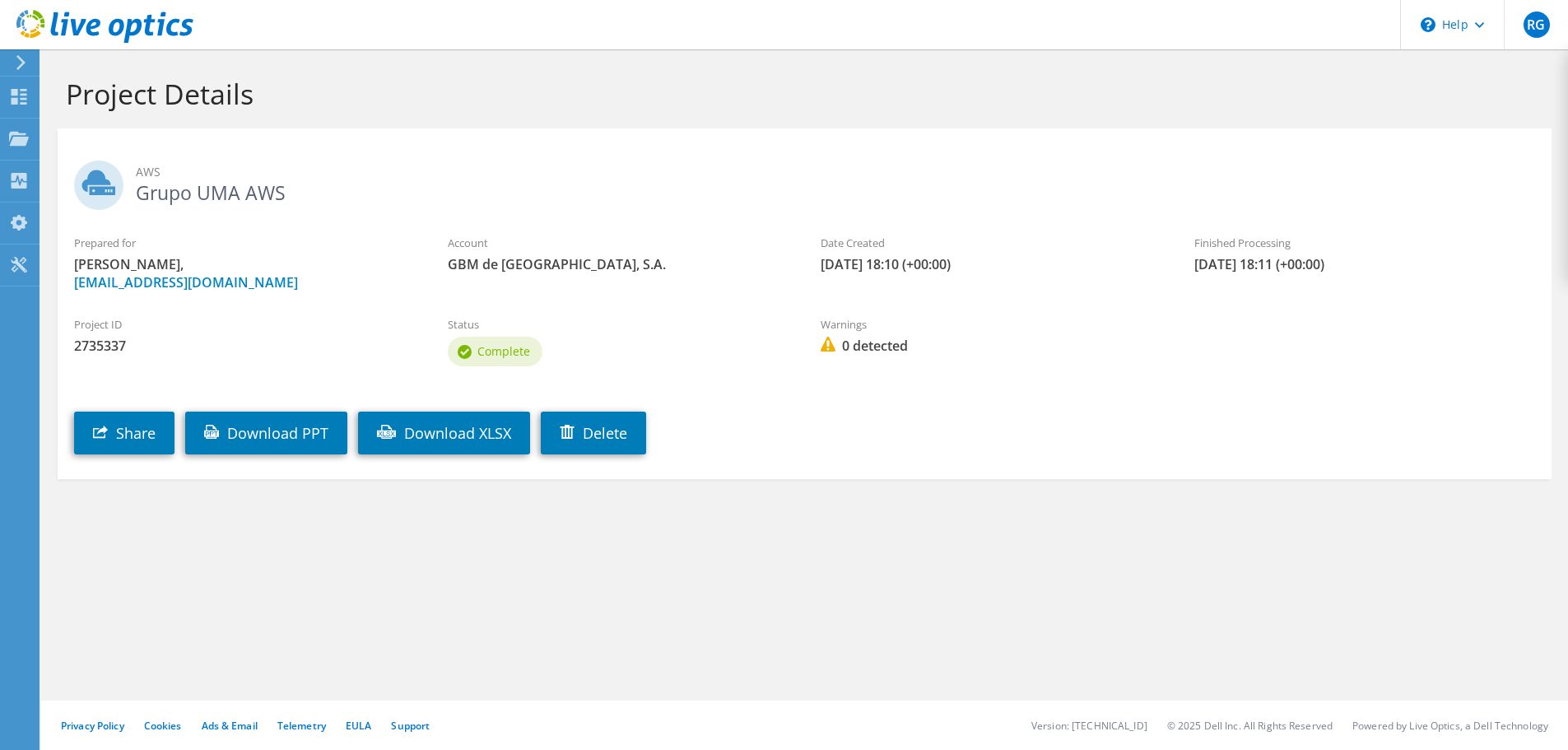
click at [357, 495] on section "Project Details AWS Grupo UMA AWS Prepared for [PERSON_NAME], [EMAIL_ADDRESS][D…" at bounding box center [804, 313] width 1526 height 529
click at [23, 94] on use at bounding box center [19, 96] width 16 height 16
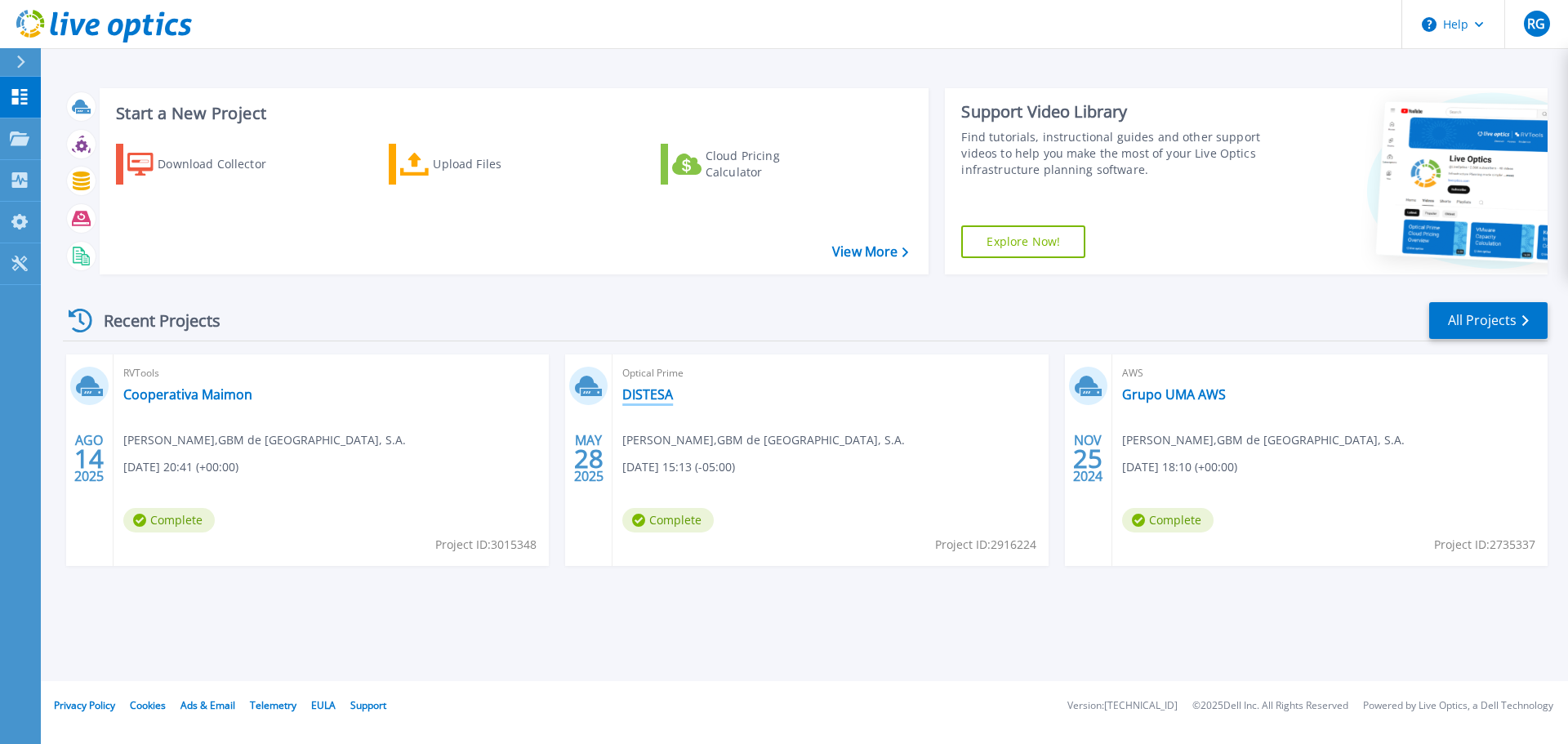
click at [664, 403] on link "DISTESA" at bounding box center [648, 394] width 51 height 16
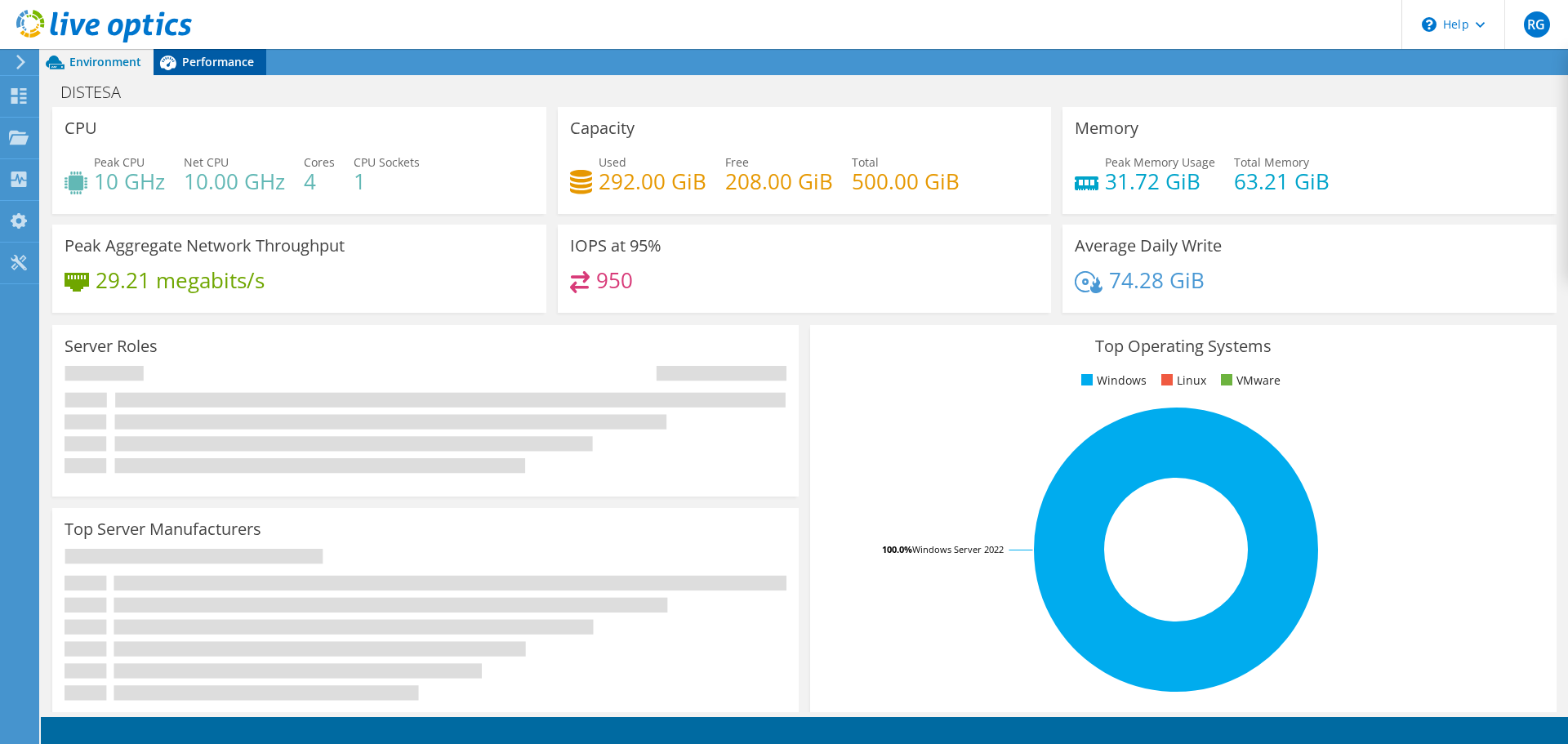
click at [217, 57] on span "Performance" at bounding box center [217, 62] width 71 height 16
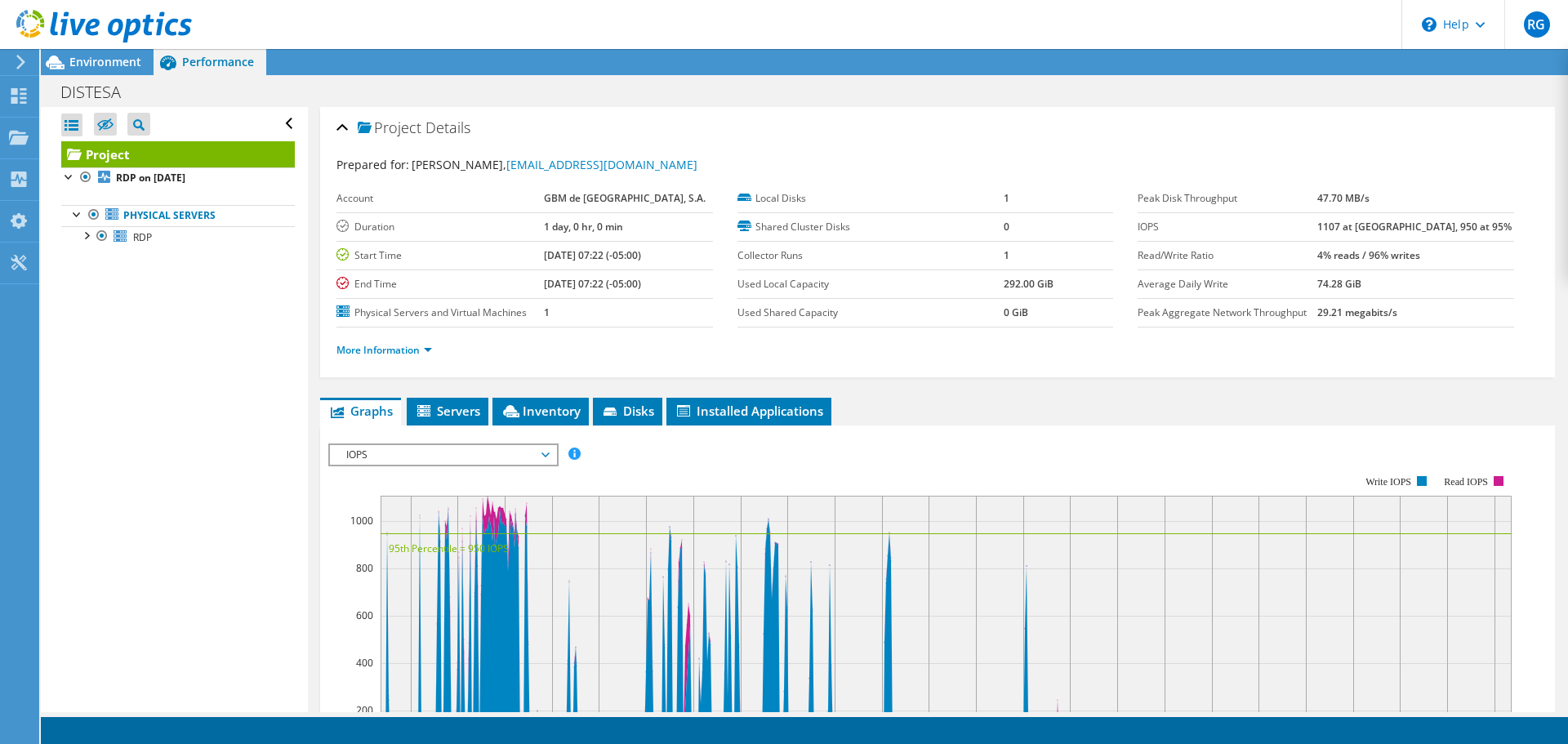
click at [536, 454] on span "IOPS" at bounding box center [443, 455] width 210 height 20
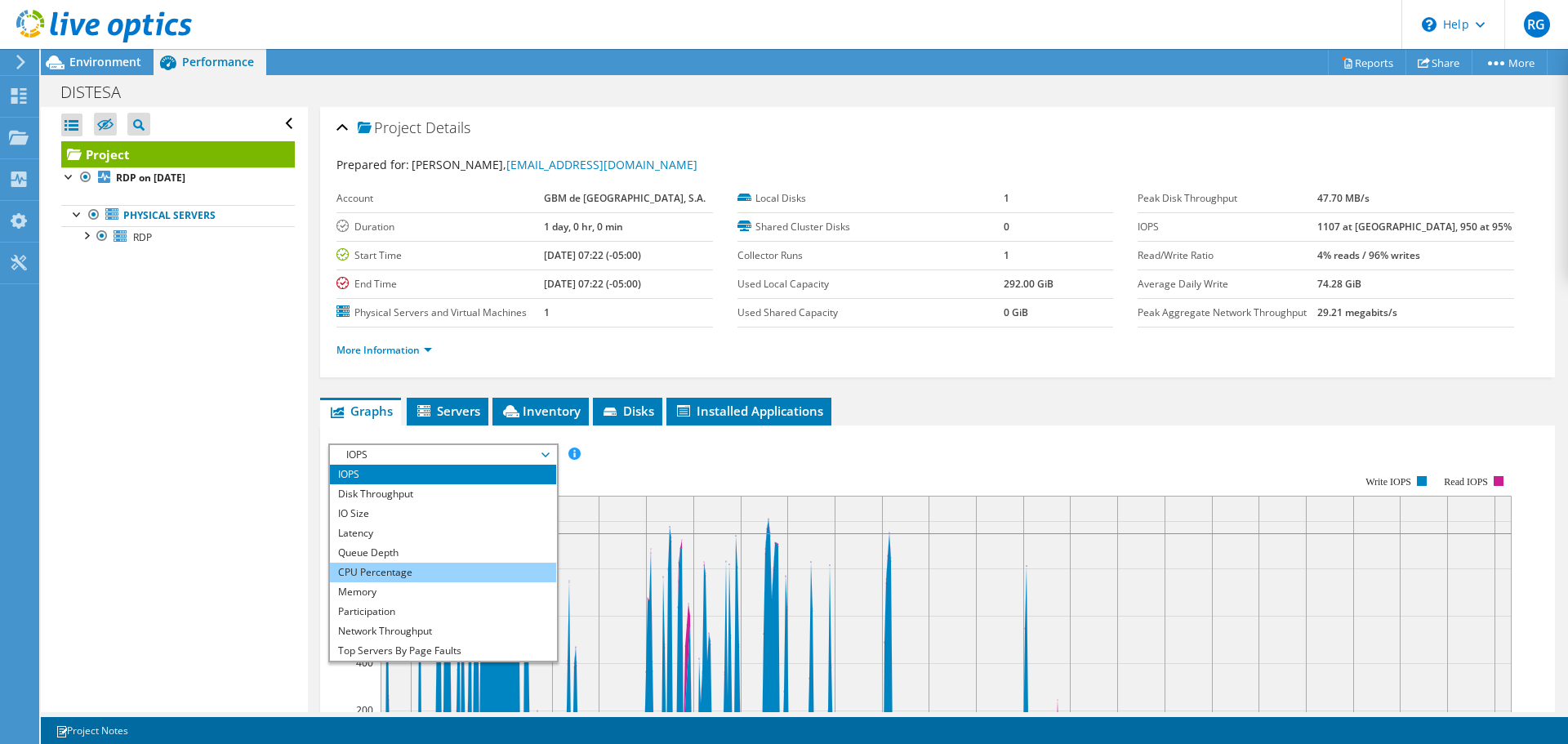
click at [506, 576] on li "CPU Percentage" at bounding box center [443, 572] width 226 height 20
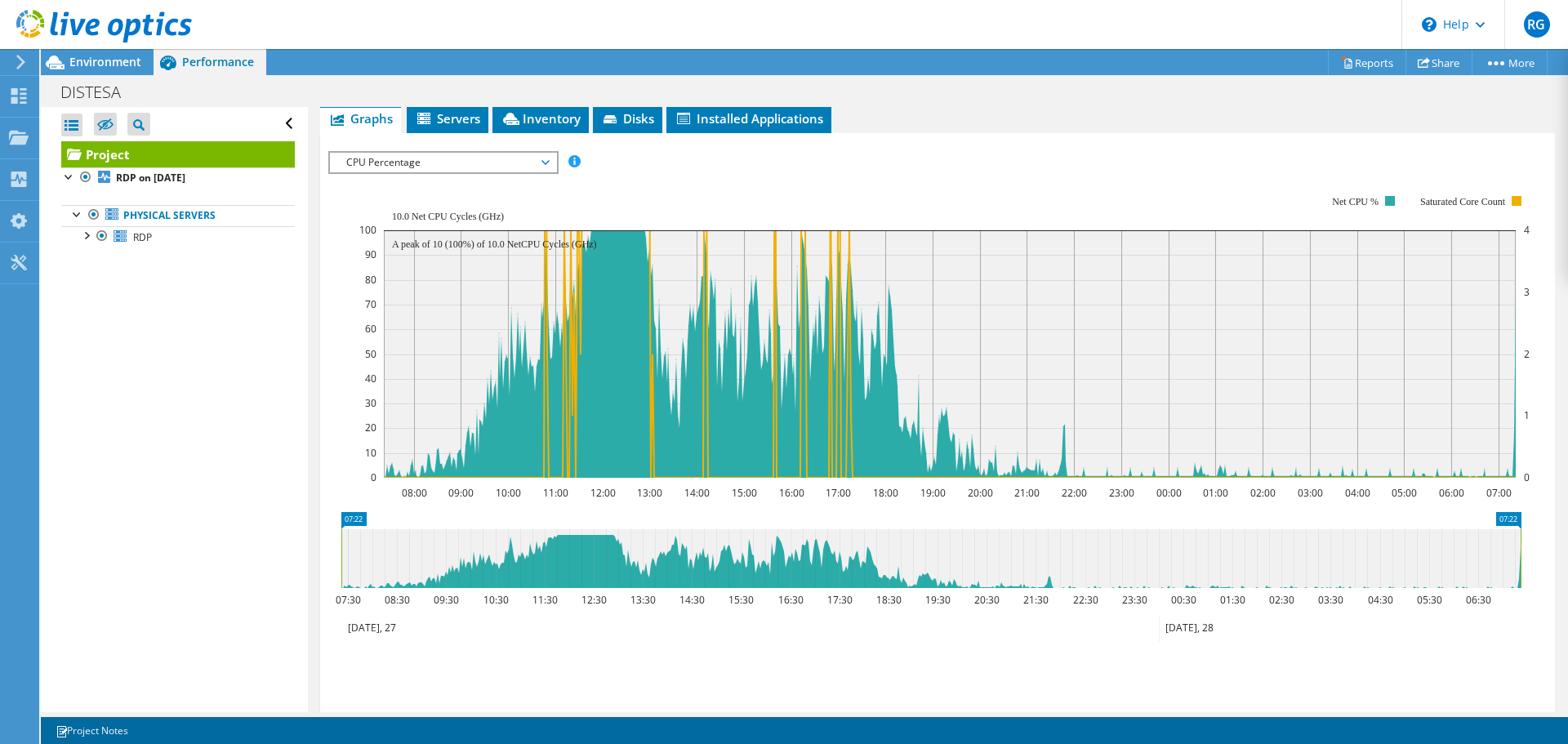
scroll to position [326, 0]
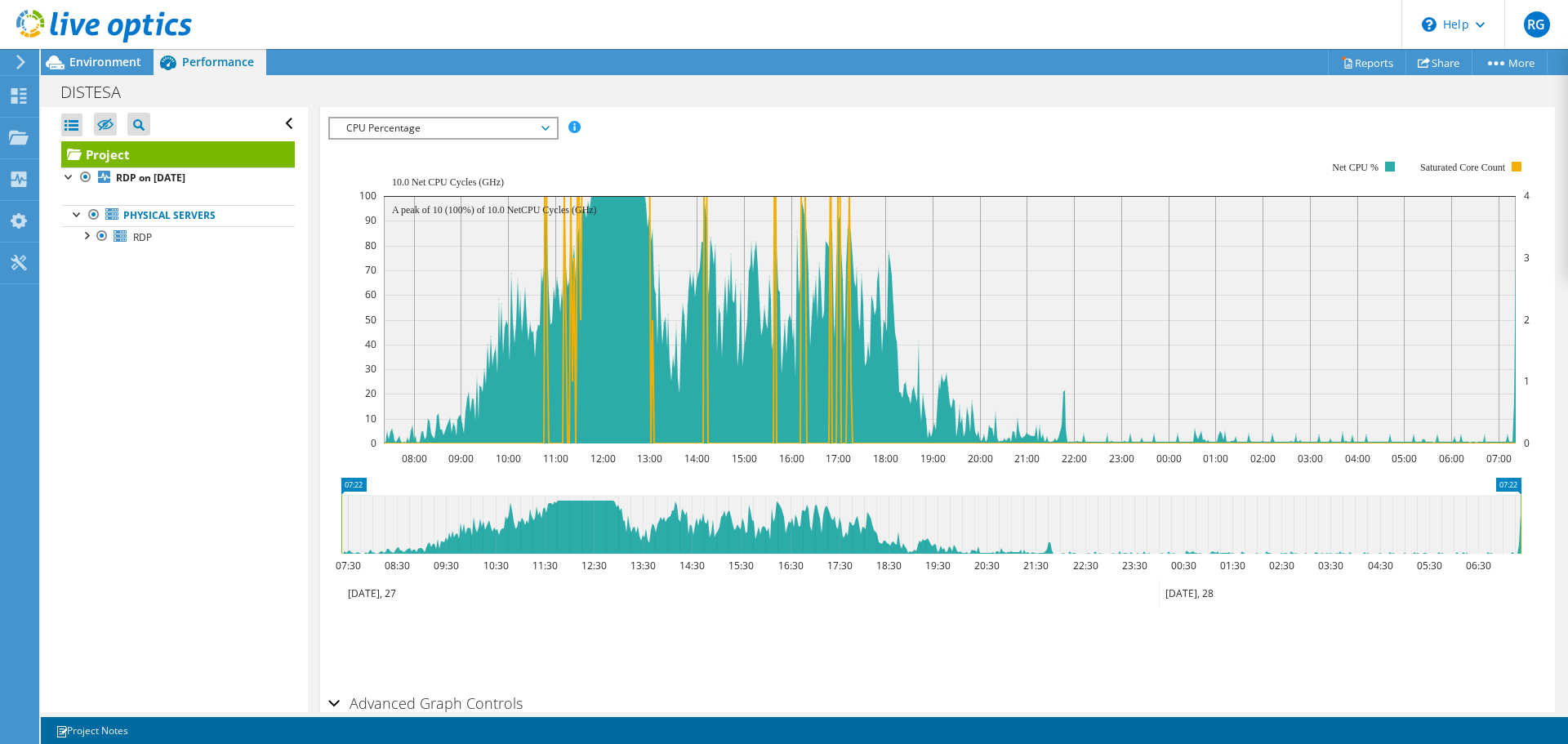
click at [103, 376] on div "Open All Close All Hide Excluded Nodes Project Tree Filter" at bounding box center [173, 409] width 266 height 605
click at [710, 160] on rect at bounding box center [944, 301] width 1170 height 326
click at [814, 112] on div "IOPS Disk Throughput IO Size Latency Queue Depth CPU Percentage Memory Page Fau…" at bounding box center [937, 397] width 1218 height 578
click at [1547, 31] on span "RG" at bounding box center [1537, 24] width 26 height 26
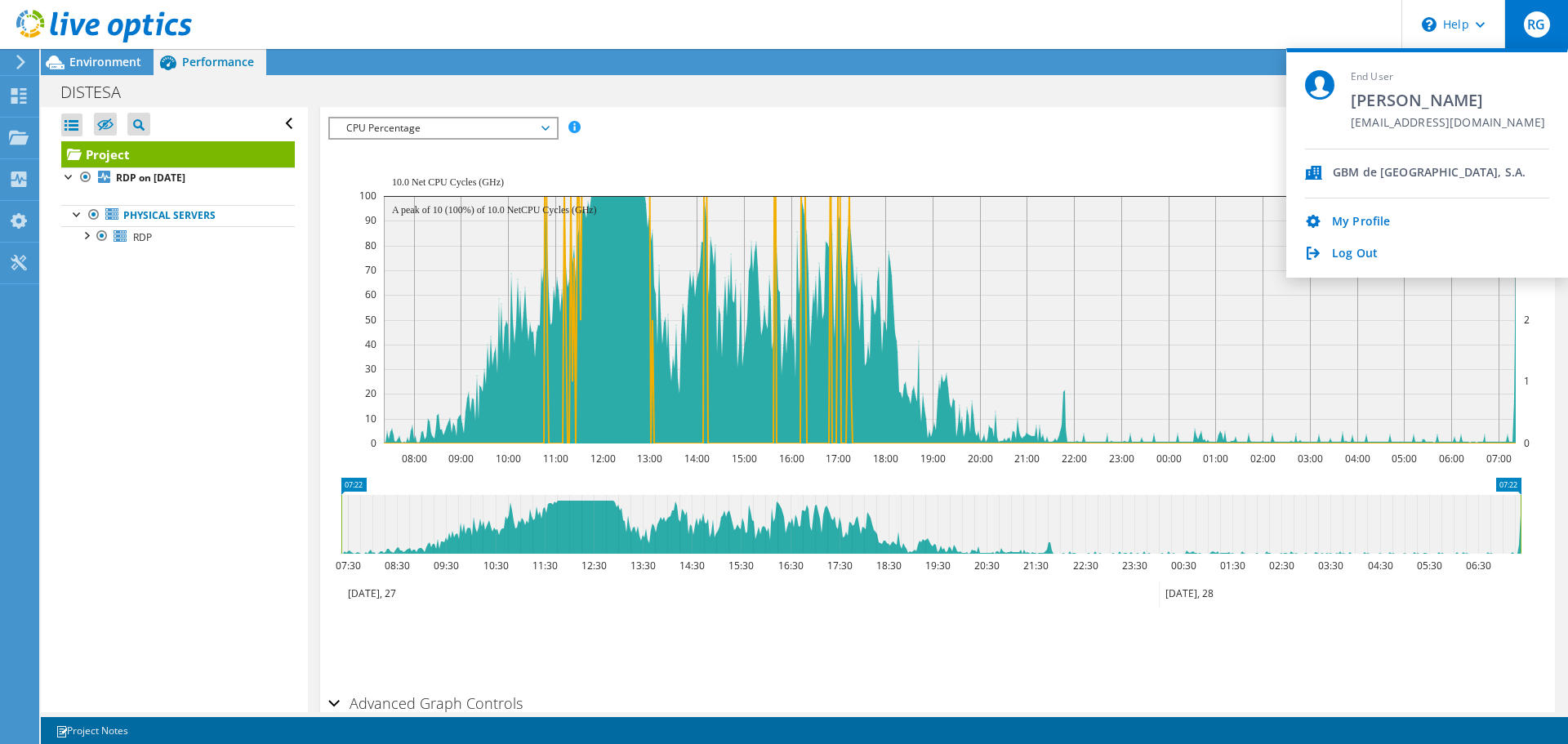
click at [1371, 170] on div "GBM de [GEOGRAPHIC_DATA], S.A." at bounding box center [1429, 174] width 193 height 16
click at [975, 41] on header "RG End User [PERSON_NAME] [EMAIL_ADDRESS][DOMAIN_NAME] GBM de [GEOGRAPHIC_DATA]…" at bounding box center [784, 24] width 1568 height 49
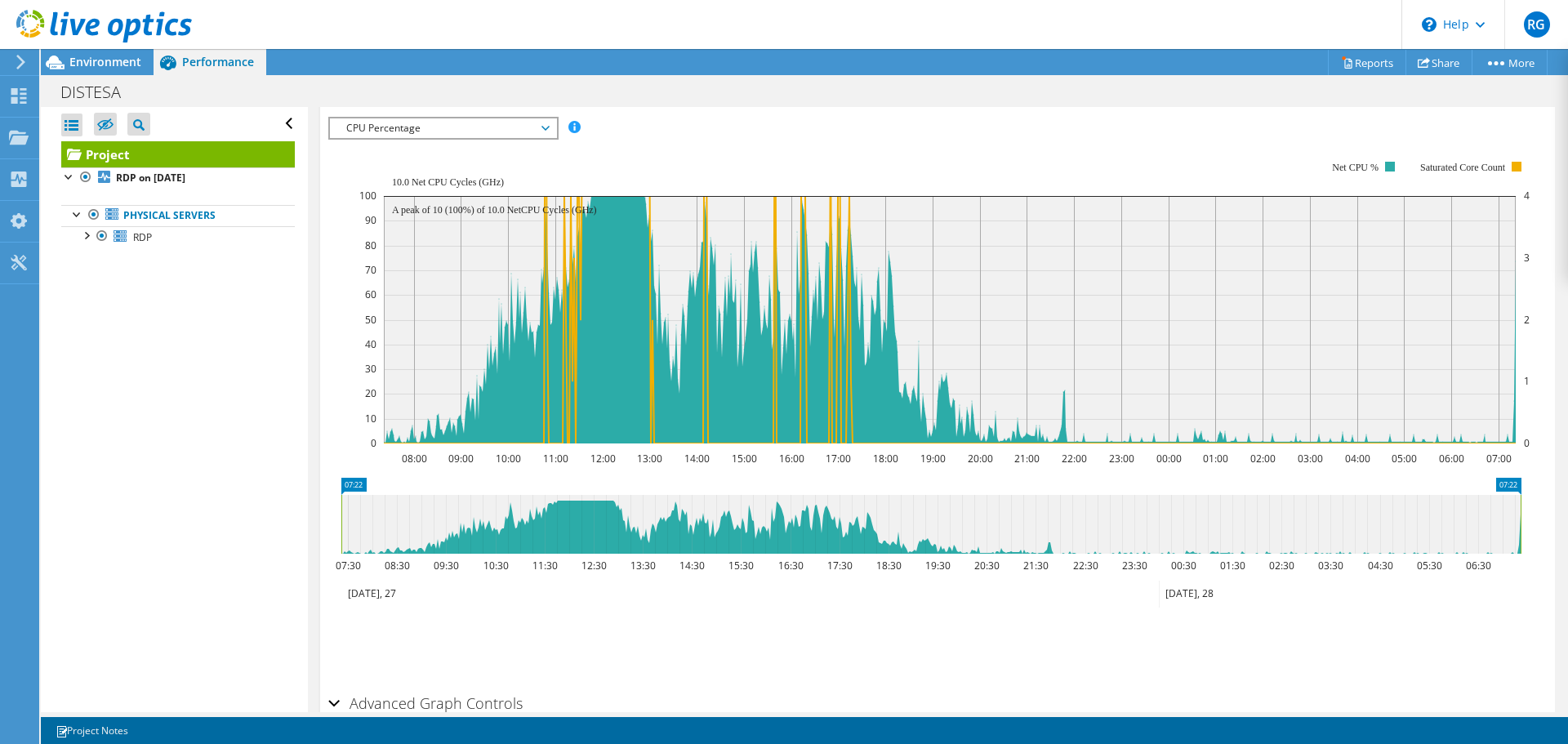
click at [43, 20] on use at bounding box center [104, 26] width 176 height 33
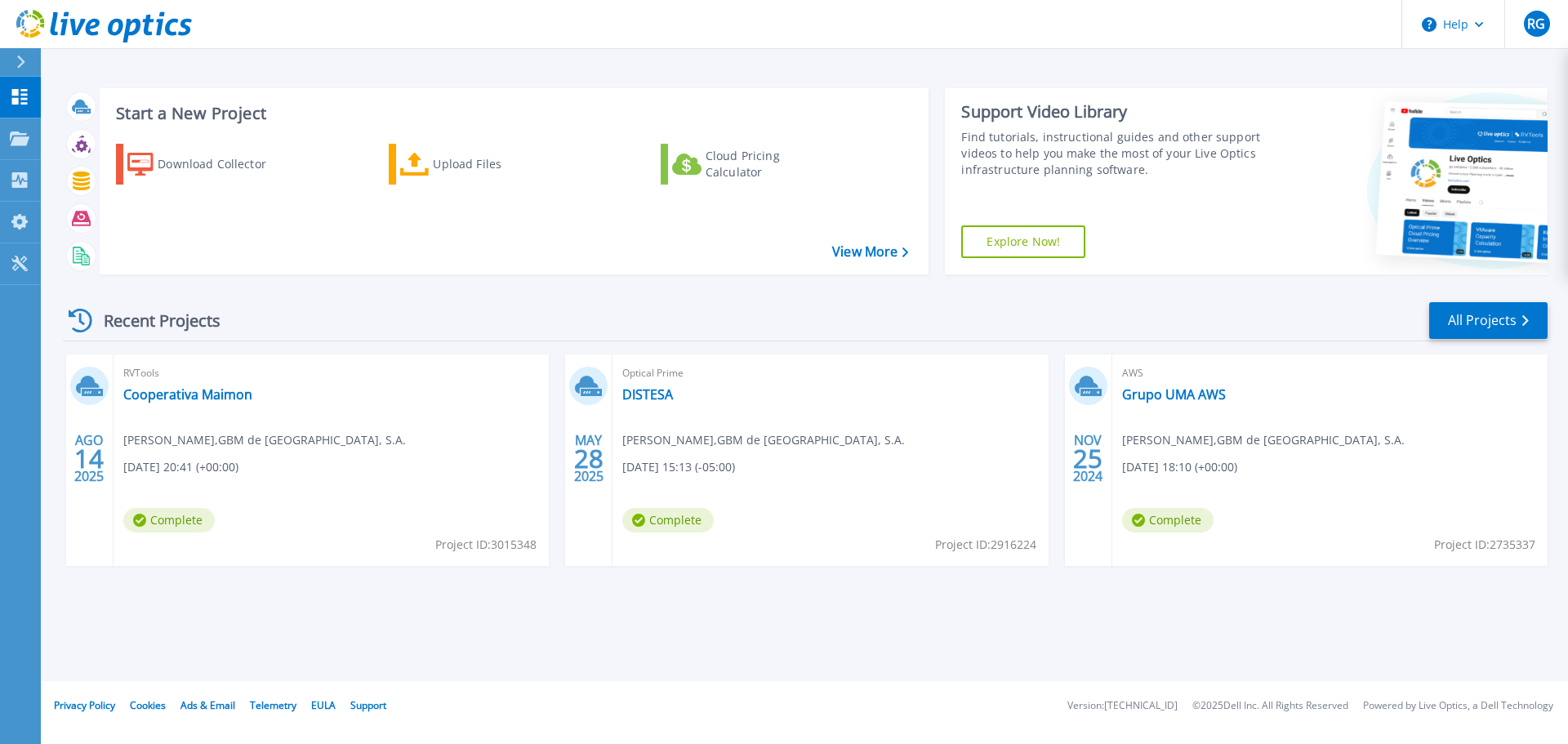
click at [543, 310] on div "Recent Projects All Projects" at bounding box center [805, 320] width 1484 height 40
click at [731, 176] on div "Cloud Pricing Calculator" at bounding box center [771, 164] width 131 height 33
